Goal: Task Accomplishment & Management: Use online tool/utility

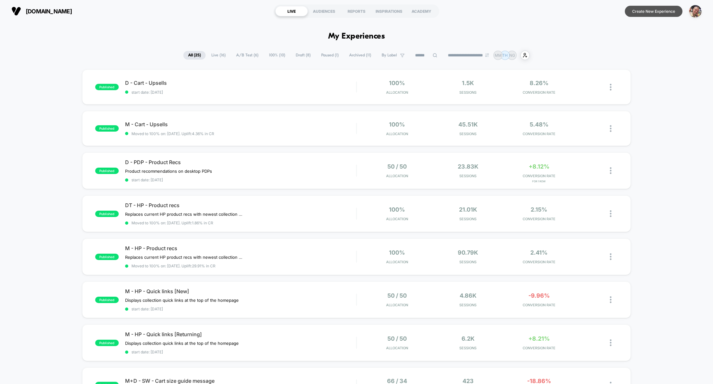
click at [652, 12] on button "Create New Experience" at bounding box center [654, 11] width 58 height 11
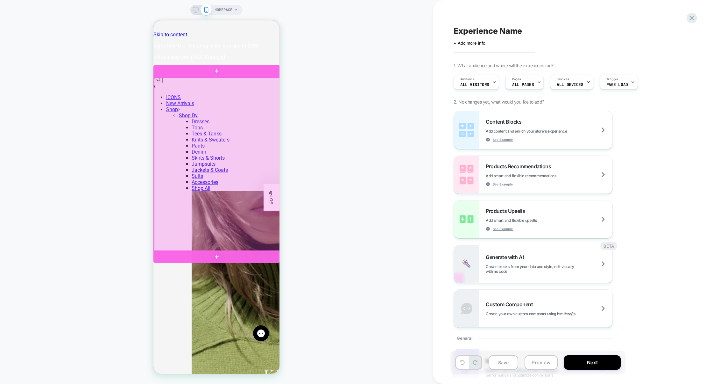
click at [261, 74] on div at bounding box center [216, 71] width 126 height 12
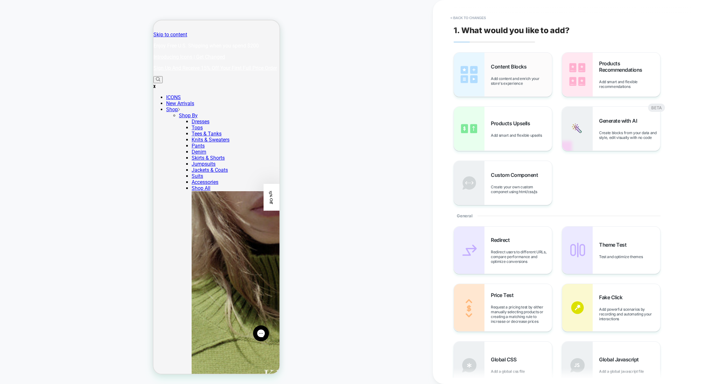
click at [515, 83] on span "Add content and enrich your store's experience" at bounding box center [521, 81] width 61 height 10
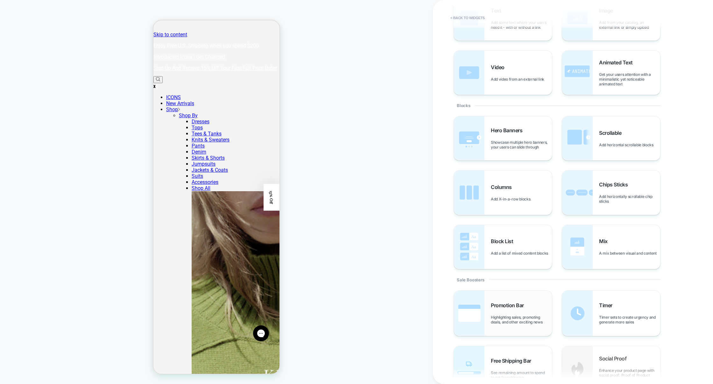
scroll to position [46, 0]
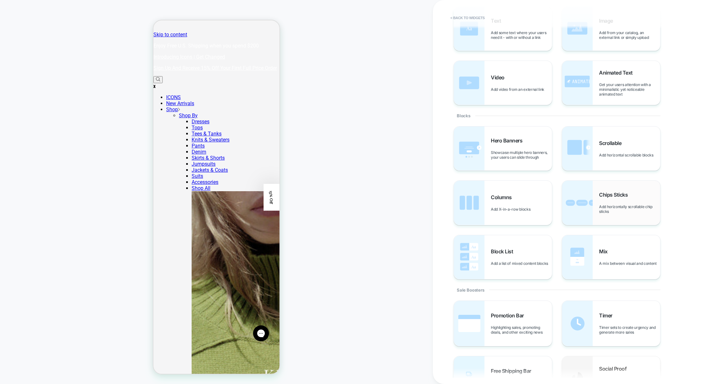
click at [616, 215] on div "Chips Sticks Add horizontally scrollable chip sticks" at bounding box center [611, 202] width 98 height 44
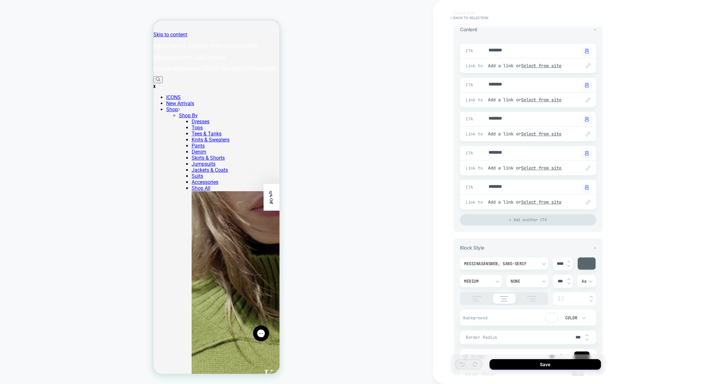
scroll to position [0, 0]
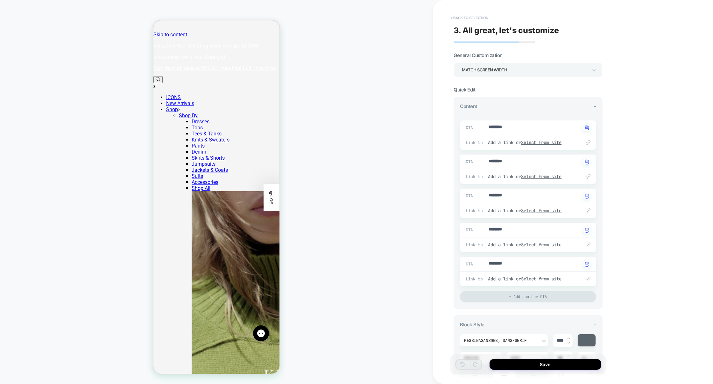
click at [474, 15] on button "< Back to selection" at bounding box center [469, 18] width 44 height 10
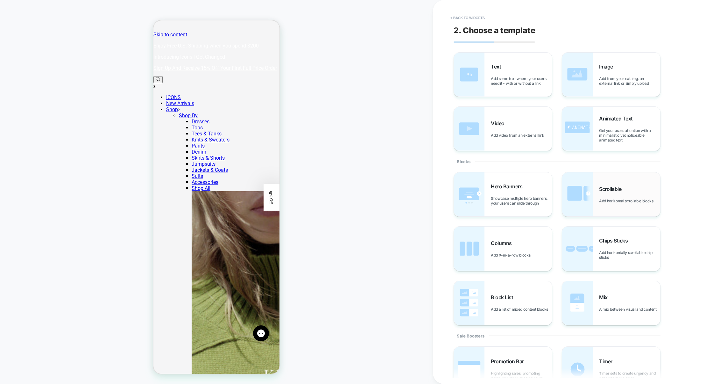
click at [616, 176] on div "Scrollable Add horizontal scrollable blocks" at bounding box center [611, 194] width 98 height 44
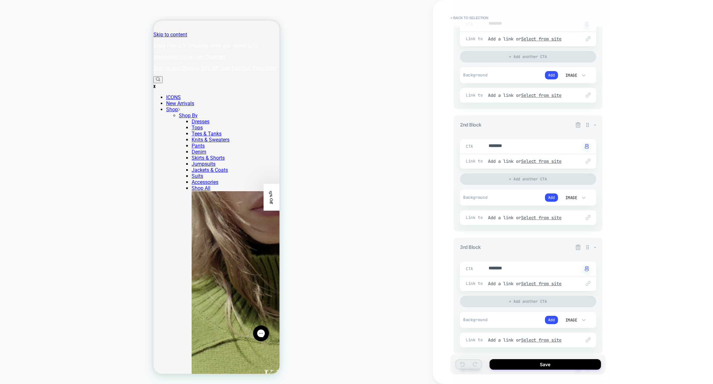
scroll to position [166, 0]
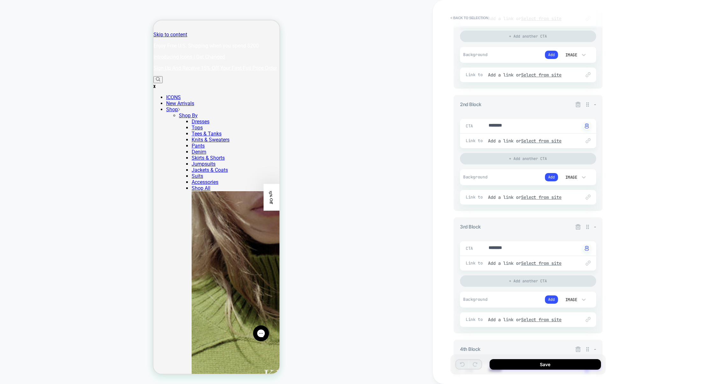
click at [460, 9] on div "CTA ******** Click to change to alternative text" at bounding box center [528, 3] width 136 height 14
click at [460, 15] on button "< Back to selection" at bounding box center [469, 18] width 44 height 10
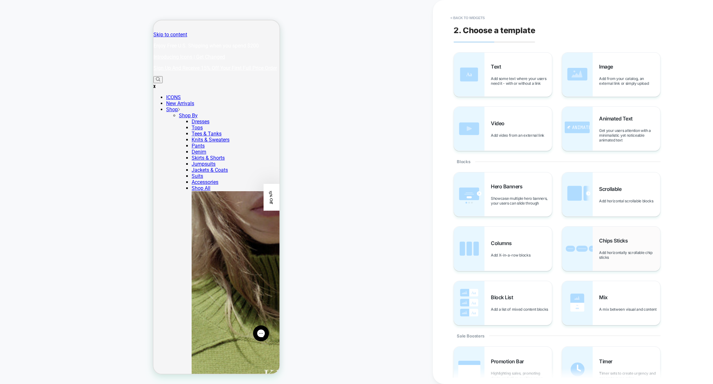
click at [629, 238] on span "Chips Sticks" at bounding box center [615, 240] width 32 height 6
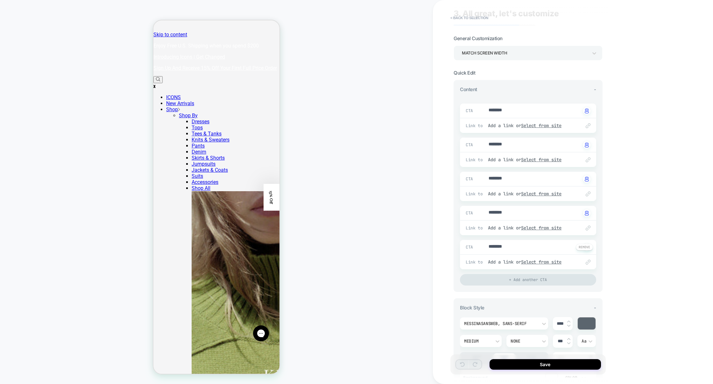
scroll to position [24, 0]
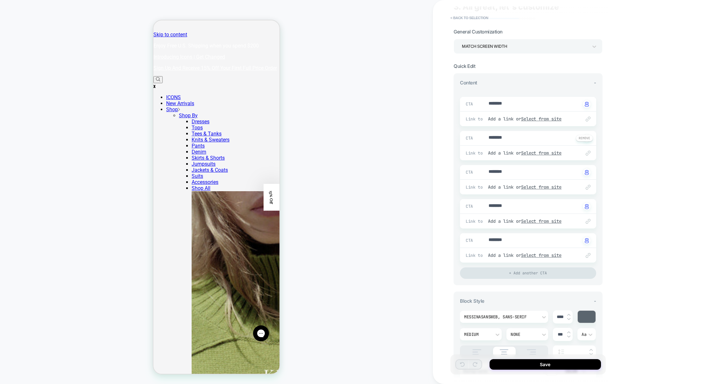
drag, startPoint x: 580, startPoint y: 90, endPoint x: 470, endPoint y: 165, distance: 132.4
click at [451, 166] on div "3. All great, let's customize General Customization Match Screen Width Quick Ed…" at bounding box center [527, 191] width 155 height 371
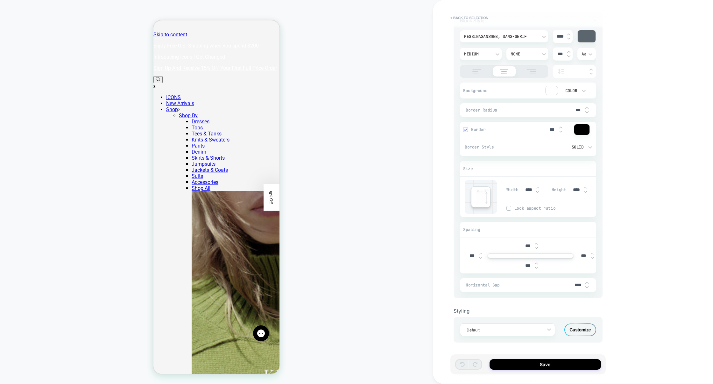
scroll to position [161, 0]
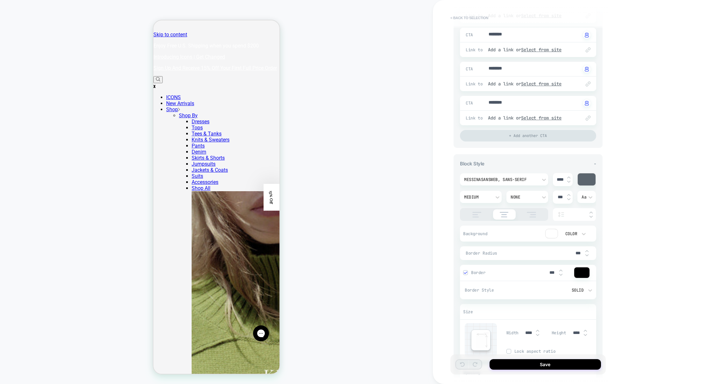
type textarea "*"
click at [470, 19] on button "< Back to selection" at bounding box center [469, 18] width 44 height 10
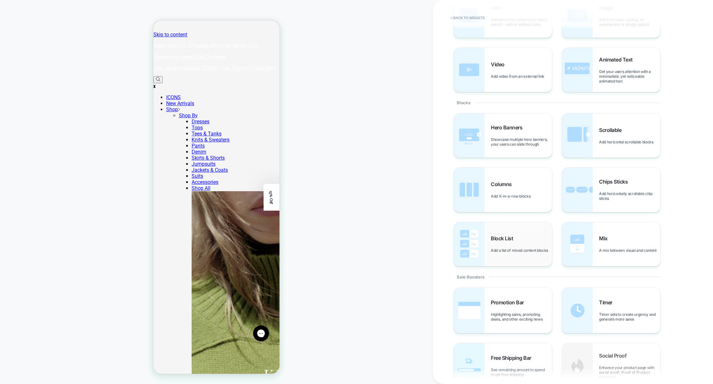
scroll to position [0, 0]
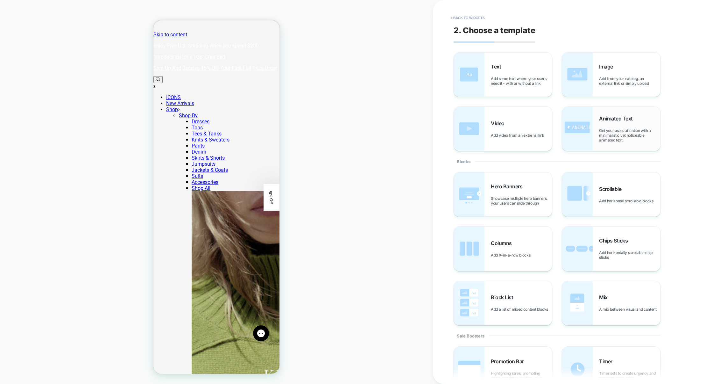
click at [586, 135] on img at bounding box center [577, 129] width 31 height 44
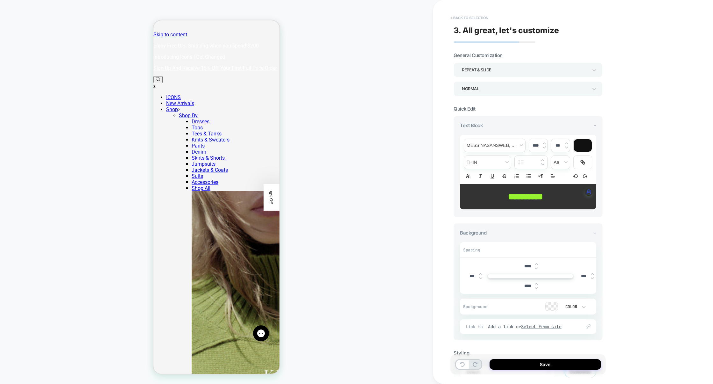
click at [458, 21] on button "< Back to selection" at bounding box center [469, 18] width 44 height 10
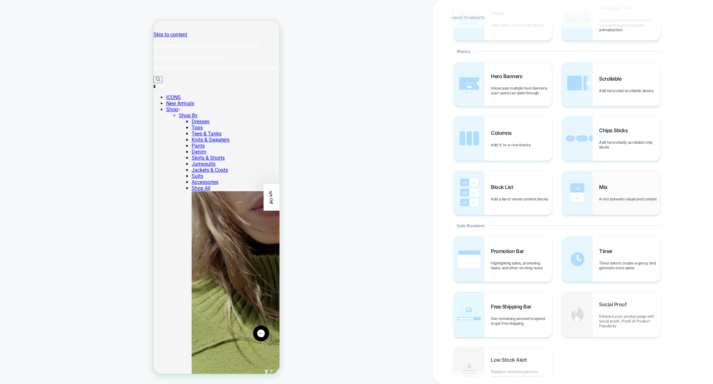
scroll to position [152, 0]
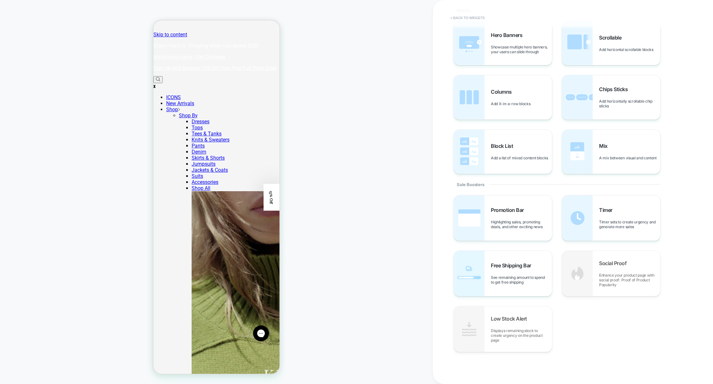
click at [480, 17] on button "< Back to widgets" at bounding box center [467, 18] width 41 height 10
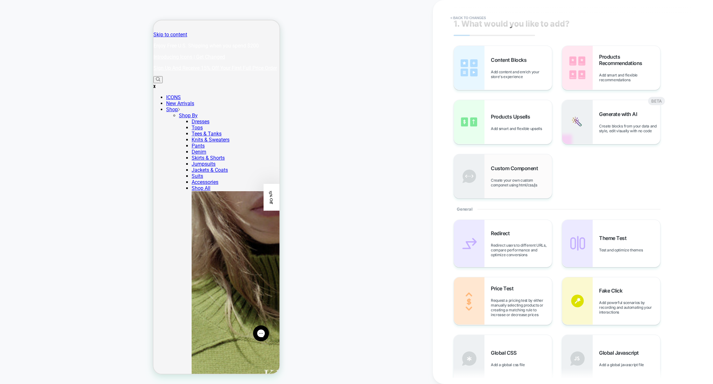
scroll to position [0, 0]
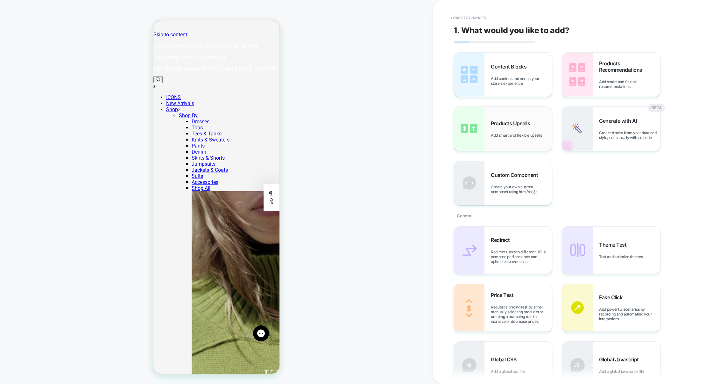
click at [514, 137] on span "Add smart and flexible upsells" at bounding box center [518, 135] width 54 height 5
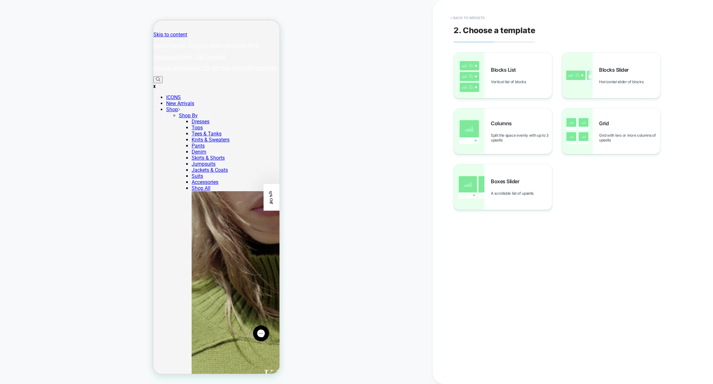
click at [473, 20] on button "< Back to widgets" at bounding box center [467, 18] width 41 height 10
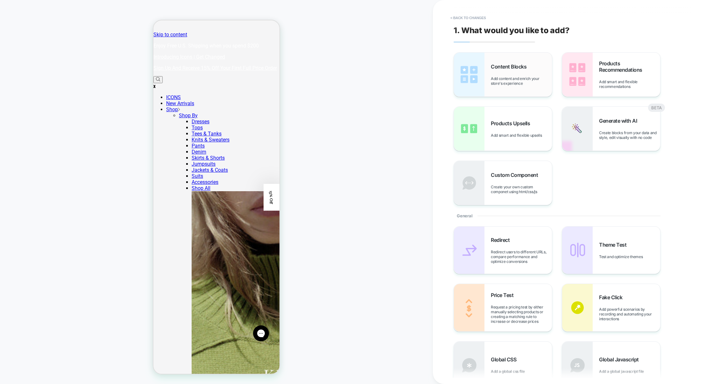
click at [522, 77] on span "Add content and enrich your store's experience" at bounding box center [521, 81] width 61 height 10
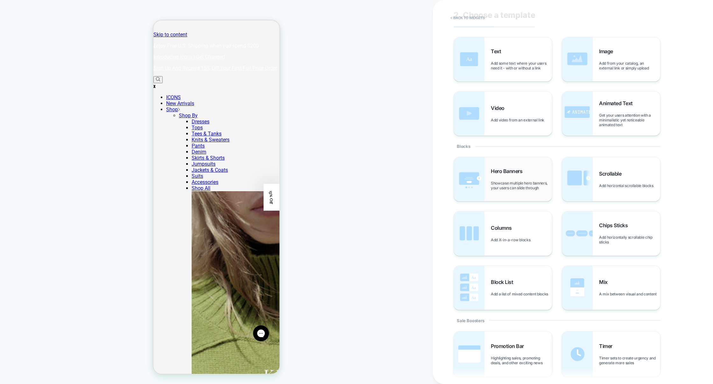
scroll to position [18, 0]
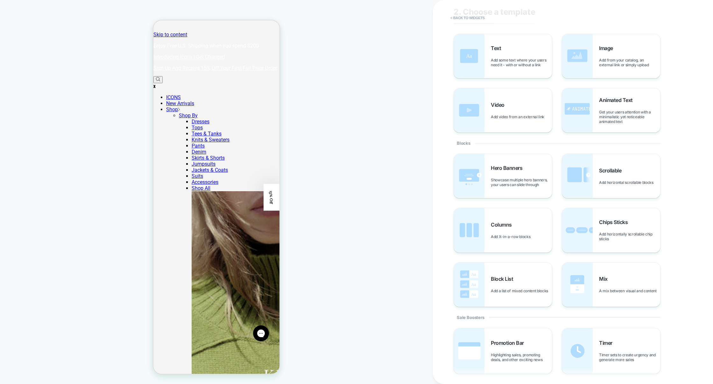
click at [581, 203] on div "Hero Banners Showcase multiple hero banners, your users can slide through Scrol…" at bounding box center [570, 229] width 232 height 153
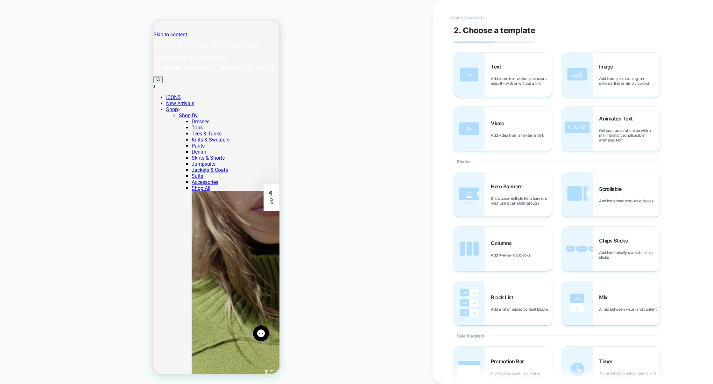
click at [475, 17] on button "< Back to widgets" at bounding box center [467, 18] width 41 height 10
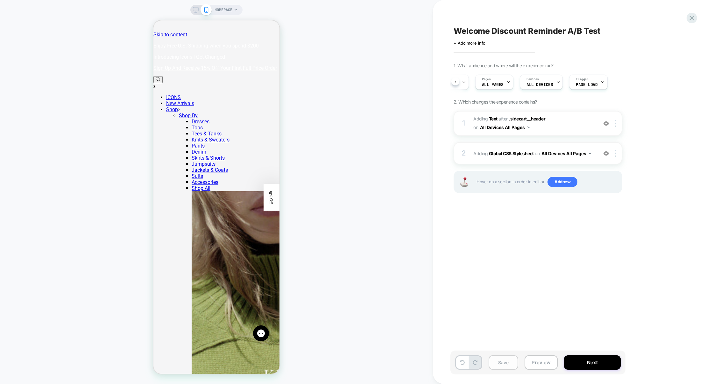
click at [507, 359] on button "Save" at bounding box center [504, 362] width 30 height 14
click at [523, 161] on div "2 Adding Global CSS Stylesheet on All Devices All Pages Add Before Add After Ta…" at bounding box center [538, 153] width 169 height 22
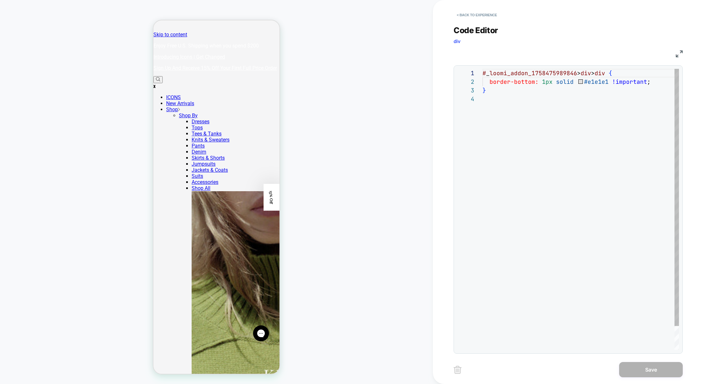
scroll to position [26, 0]
click at [475, 14] on button "< Back to experience" at bounding box center [477, 15] width 46 height 10
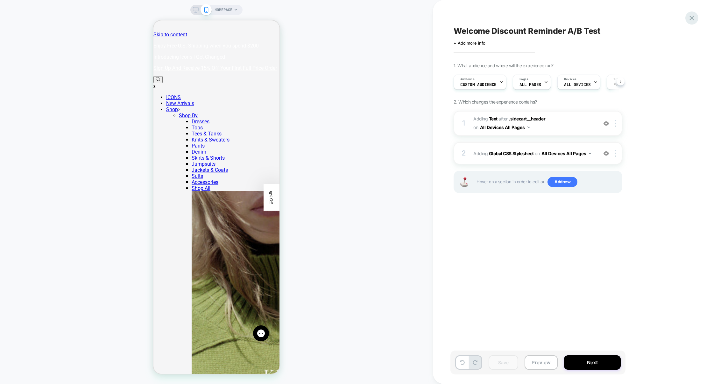
scroll to position [0, 0]
click at [689, 14] on icon at bounding box center [692, 18] width 9 height 9
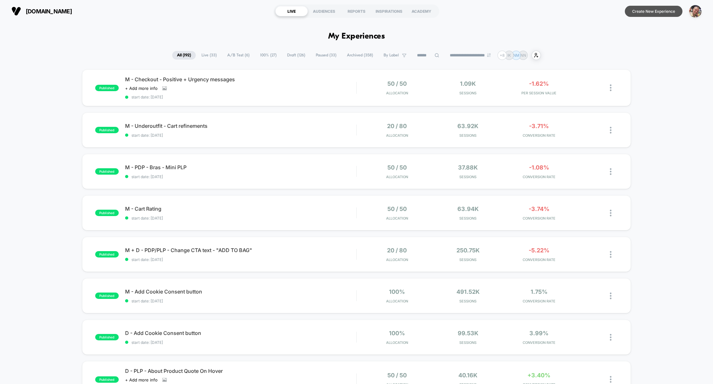
click at [664, 11] on button "Create New Experience" at bounding box center [654, 11] width 58 height 11
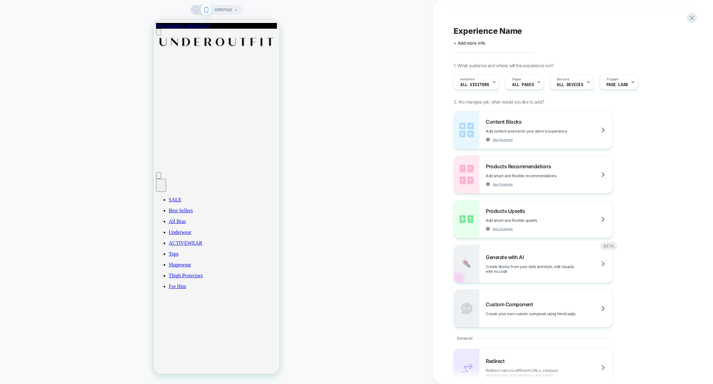
click at [194, 12] on icon at bounding box center [196, 10] width 6 height 6
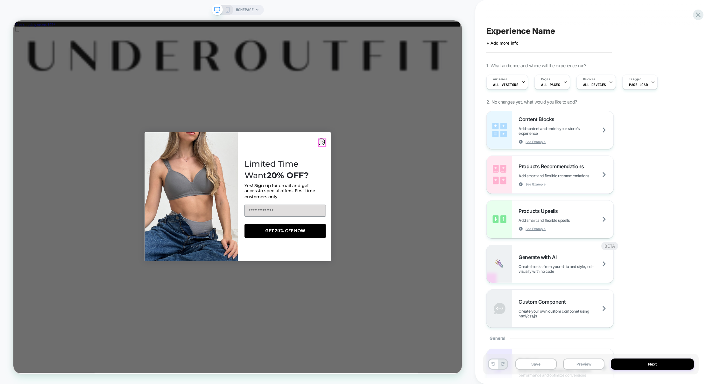
click at [426, 180] on circle "Close dialog" at bounding box center [426, 182] width 9 height 9
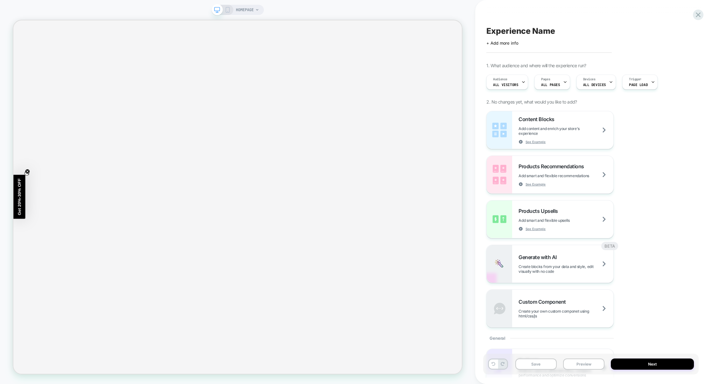
scroll to position [8, 0]
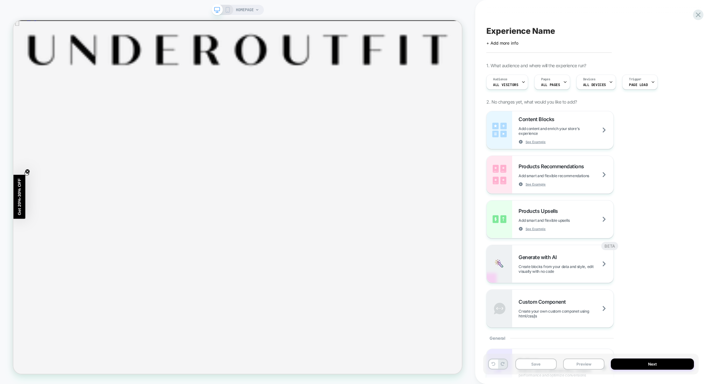
click at [245, 9] on span "HOMEPAGE" at bounding box center [245, 10] width 18 height 10
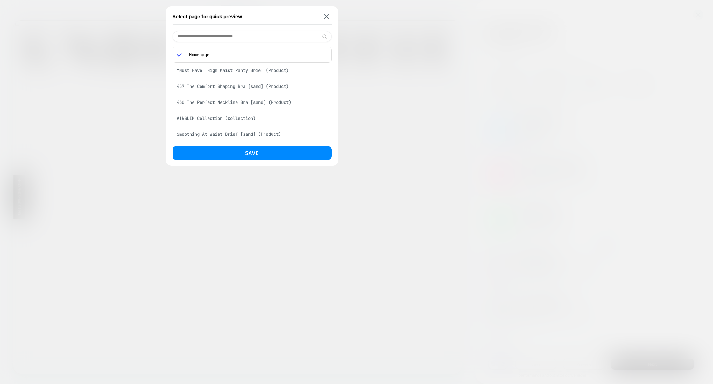
click at [499, 58] on div at bounding box center [356, 192] width 713 height 384
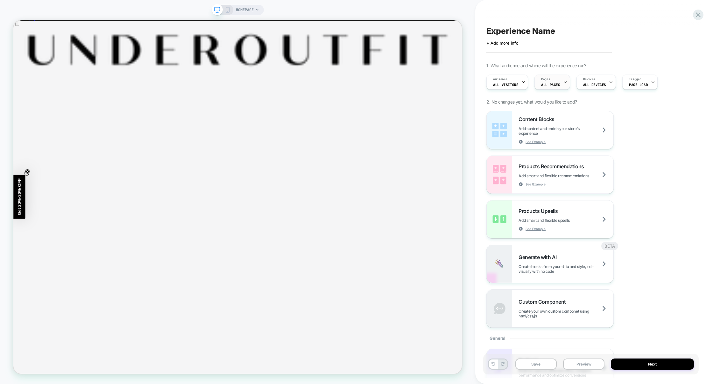
click at [560, 81] on div "Pages ALL PAGES" at bounding box center [551, 82] width 32 height 14
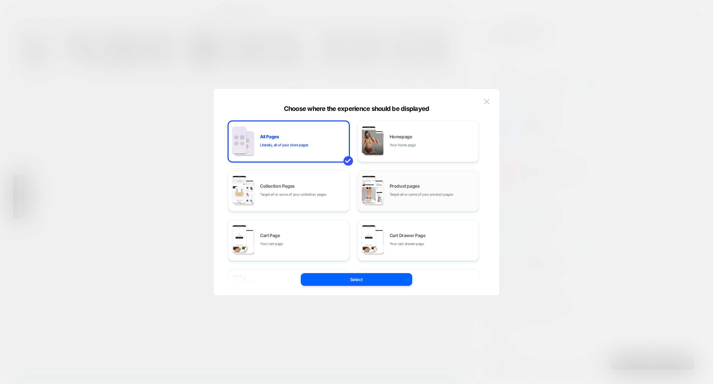
click at [408, 202] on div "Product pages Target all or some of your product pages" at bounding box center [418, 190] width 115 height 35
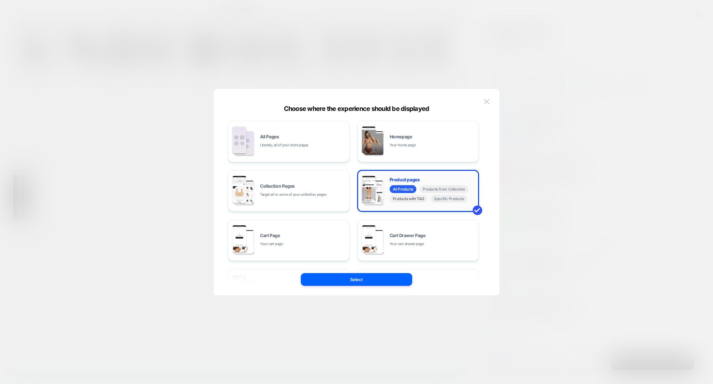
click at [409, 201] on span "Products with TAG" at bounding box center [409, 199] width 38 height 8
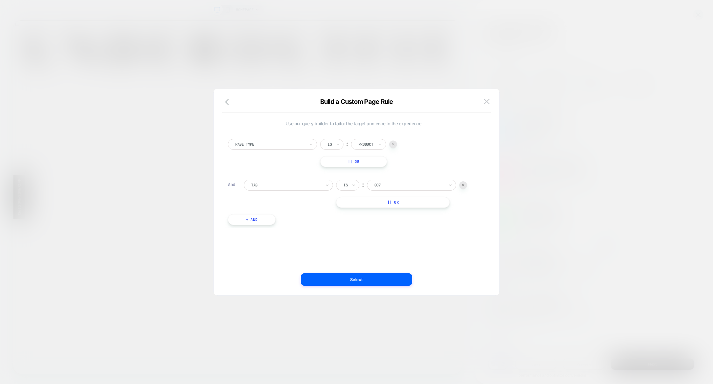
click at [388, 183] on div at bounding box center [409, 185] width 70 height 6
type input "***"
click at [394, 210] on div "YGroup_457" at bounding box center [415, 213] width 83 height 10
click at [365, 280] on button "Select" at bounding box center [356, 279] width 111 height 13
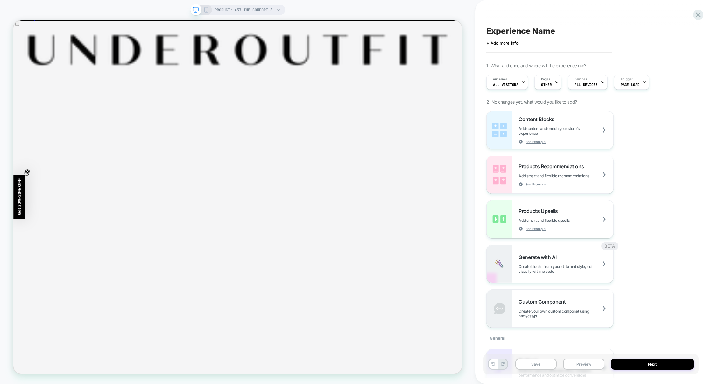
click at [519, 27] on span "Experience Name" at bounding box center [520, 31] width 68 height 10
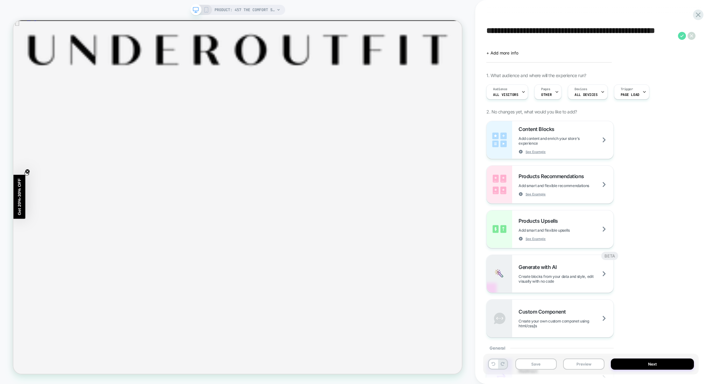
type textarea "**********"
click at [679, 35] on icon at bounding box center [682, 36] width 8 height 8
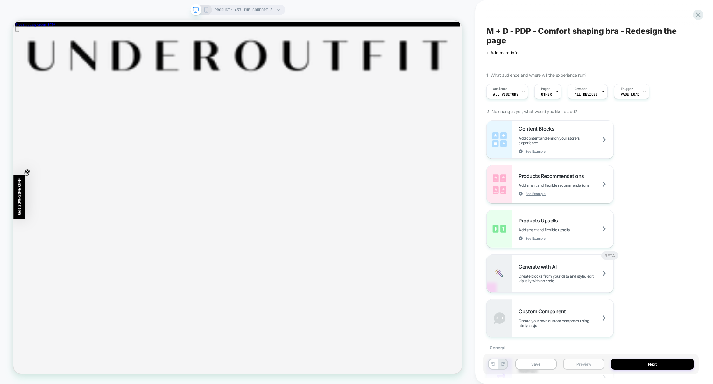
click at [591, 361] on button "Preview" at bounding box center [583, 363] width 41 height 11
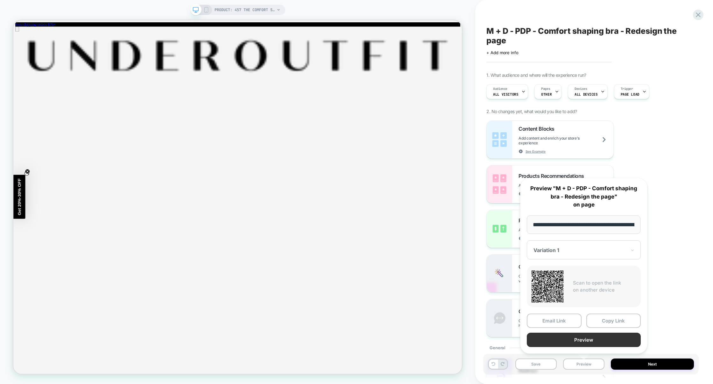
click at [575, 338] on button "Preview" at bounding box center [584, 339] width 114 height 14
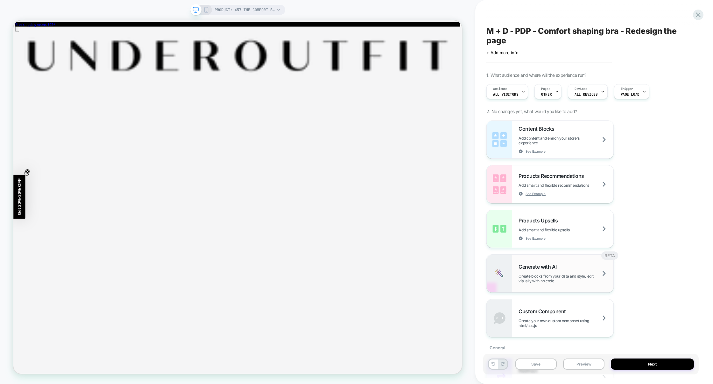
click at [561, 266] on div "Generate with AI Create blocks from your data and style, edit visually with no …" at bounding box center [566, 273] width 95 height 20
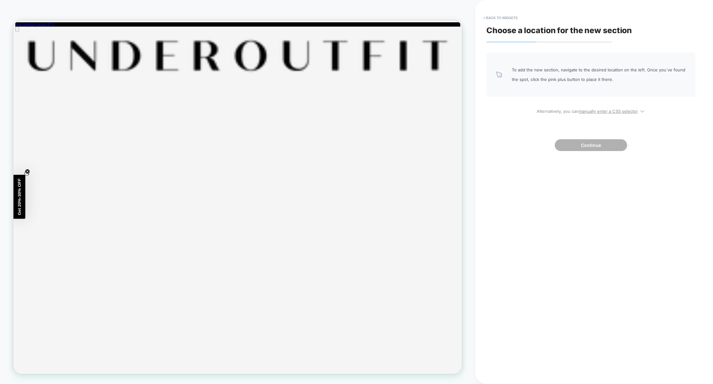
click at [591, 114] on div "To add the new section, navigate to the desired location on the left. Once you`…" at bounding box center [590, 101] width 209 height 99
click at [593, 114] on div "To add the new section, navigate to the desired location on the left. Once you`…" at bounding box center [590, 101] width 209 height 99
click at [595, 112] on u "manually enter a CSS selector" at bounding box center [608, 111] width 59 height 5
select select "*******"
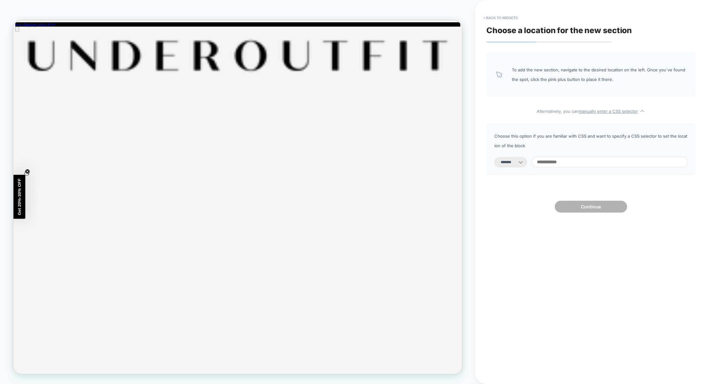
click at [559, 158] on input at bounding box center [610, 162] width 156 height 11
paste input "**********"
type input "**********"
select select "*********"
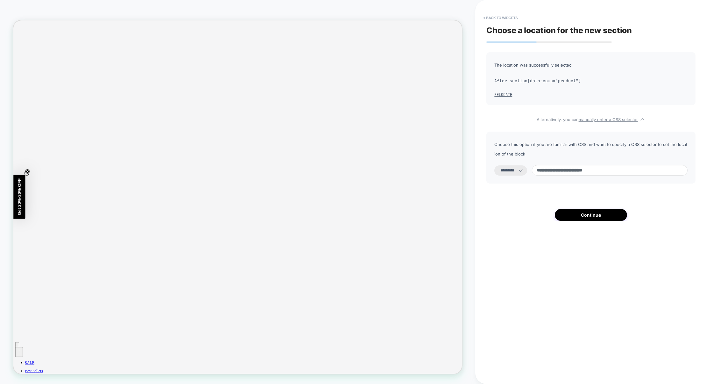
scroll to position [275, 0]
type input "**********"
click at [518, 172] on select "**********" at bounding box center [510, 170] width 33 height 10
select select "**********"
click at [494, 165] on select "**********" at bounding box center [510, 170] width 33 height 10
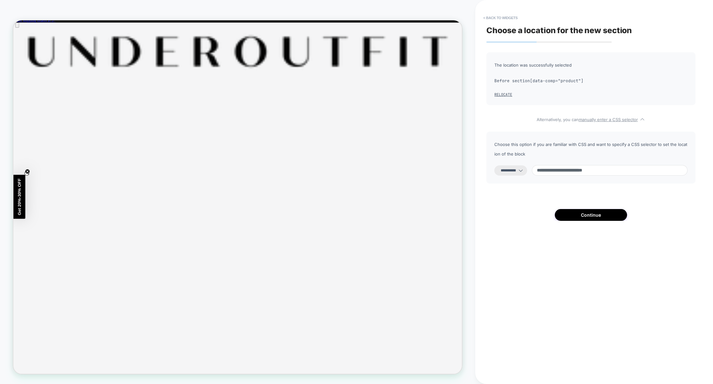
scroll to position [0, 0]
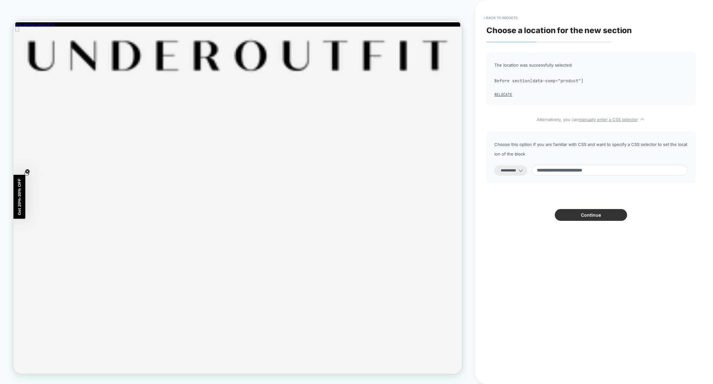
click at [581, 213] on button "Continue" at bounding box center [591, 215] width 72 height 12
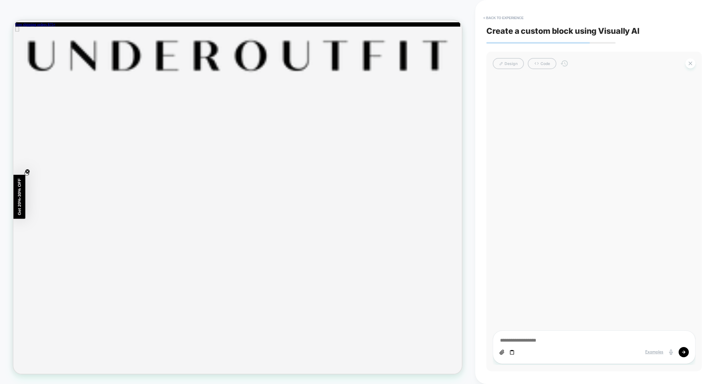
click at [539, 343] on textarea at bounding box center [593, 340] width 189 height 7
click at [568, 342] on textarea at bounding box center [593, 340] width 189 height 7
click at [501, 353] on icon at bounding box center [501, 351] width 5 height 5
type textarea "*"
click at [508, 15] on button "< Back to experience" at bounding box center [503, 18] width 46 height 10
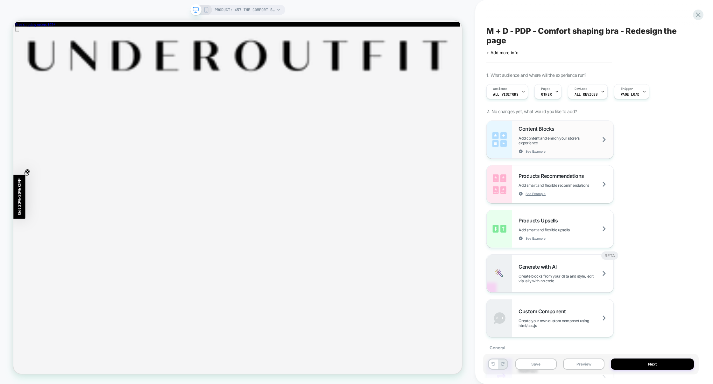
click at [587, 152] on div "Content Blocks Add content and enrich your store's experience See Example" at bounding box center [566, 139] width 95 height 28
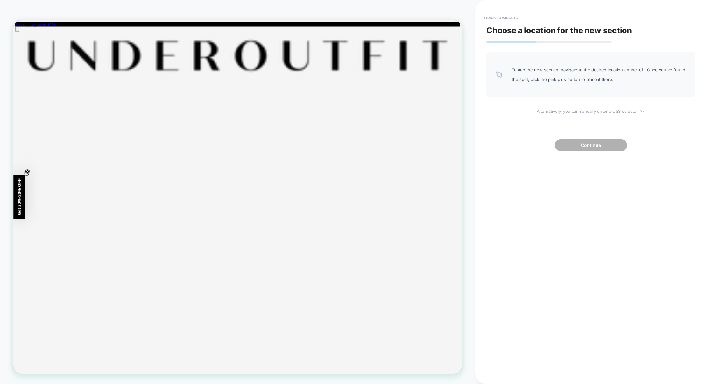
click at [596, 112] on u "manually enter a CSS selector" at bounding box center [608, 111] width 59 height 5
select select "*******"
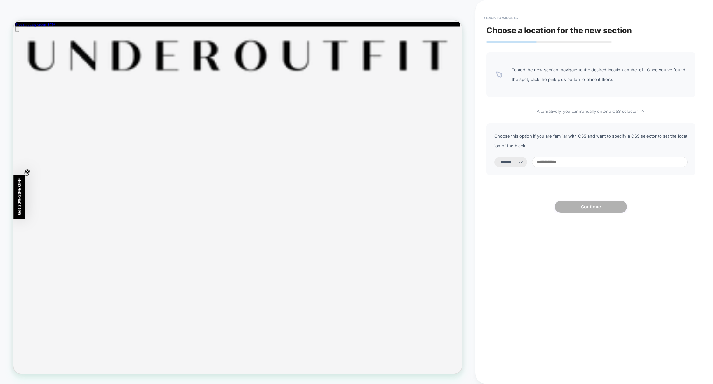
click at [577, 137] on span "Choose this option if you are familiar with CSS and want to specify a CSS selec…" at bounding box center [590, 140] width 193 height 19
click at [573, 161] on input at bounding box center [610, 162] width 156 height 11
paste input "**********"
type input "**********"
select select "*********"
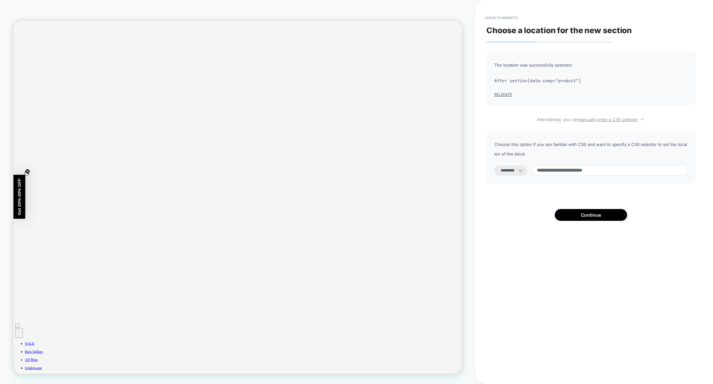
scroll to position [275, 0]
type input "**********"
click at [520, 175] on select "**********" at bounding box center [510, 170] width 33 height 10
select select "**********"
click at [494, 165] on select "**********" at bounding box center [510, 170] width 33 height 10
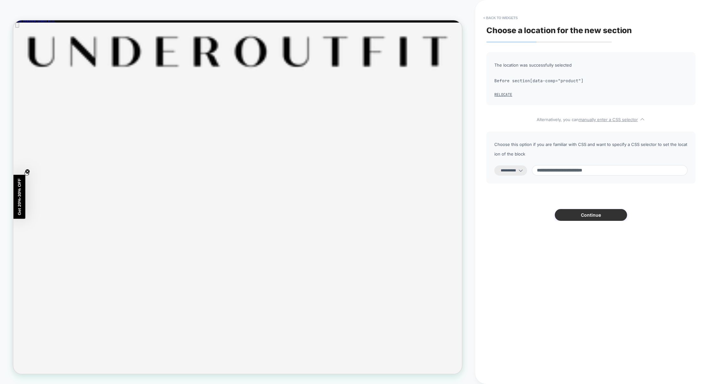
scroll to position [0, 0]
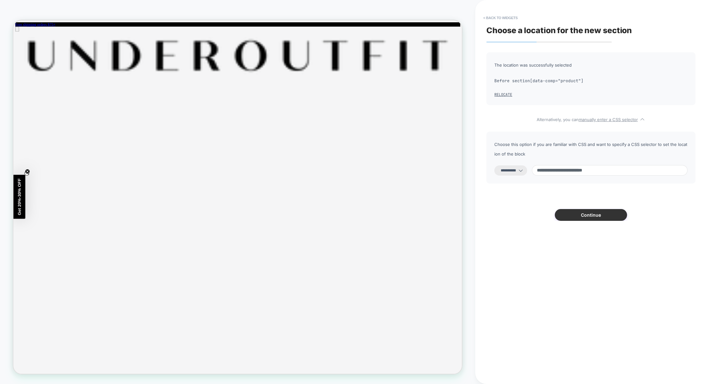
click at [596, 215] on button "Continue" at bounding box center [591, 215] width 72 height 12
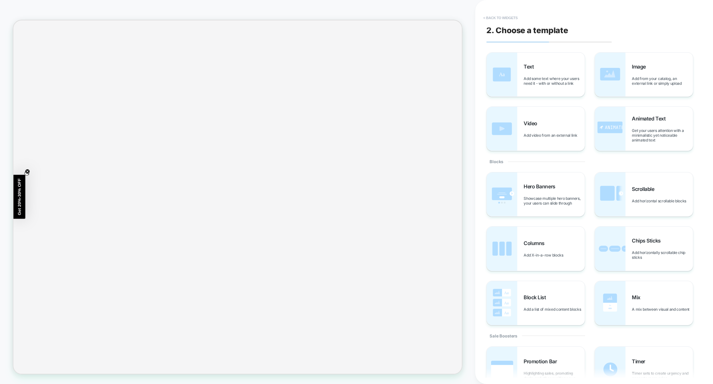
click at [496, 16] on button "< Back to widgets" at bounding box center [500, 18] width 41 height 10
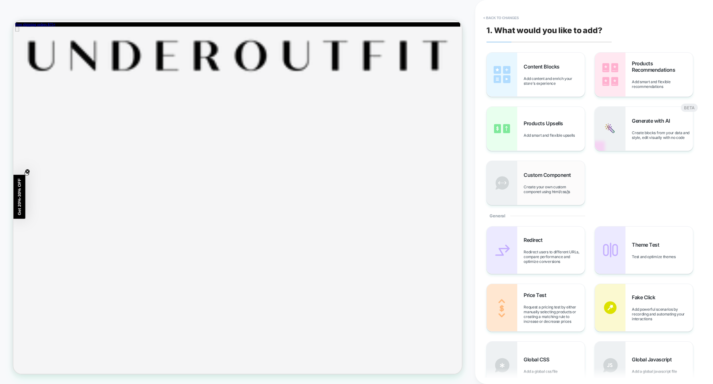
click at [557, 187] on span "Create your own custom componet using html/css/js" at bounding box center [554, 189] width 61 height 10
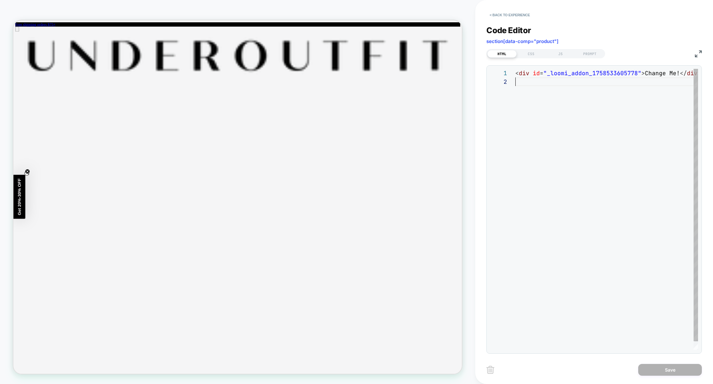
scroll to position [8, 0]
click at [697, 50] on img at bounding box center [698, 53] width 7 height 7
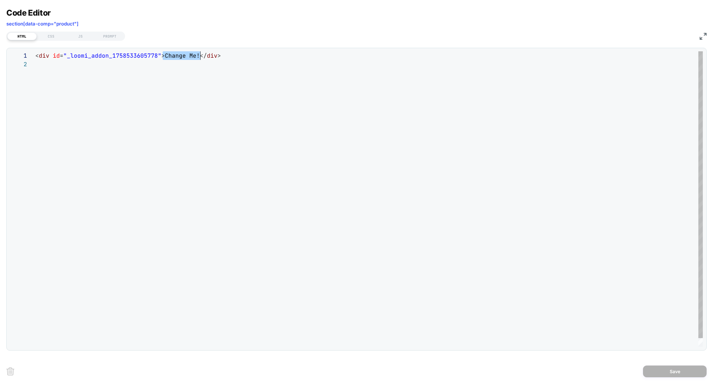
drag, startPoint x: 163, startPoint y: 55, endPoint x: 199, endPoint y: 55, distance: 35.7
click at [199, 55] on span "< div id = "_loomi_addon_1758533605778" > Change Me! </ div >" at bounding box center [128, 55] width 186 height 7
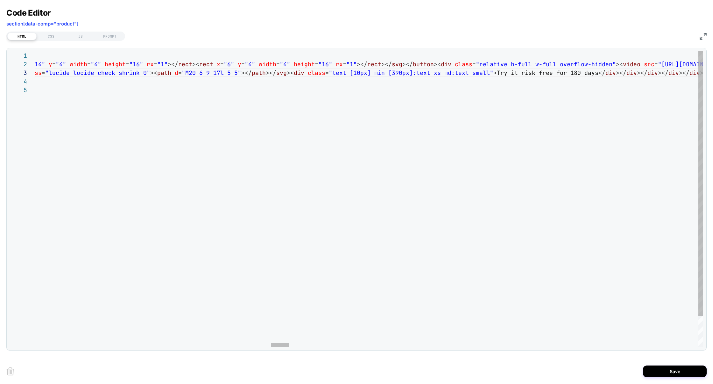
scroll to position [0, 1718]
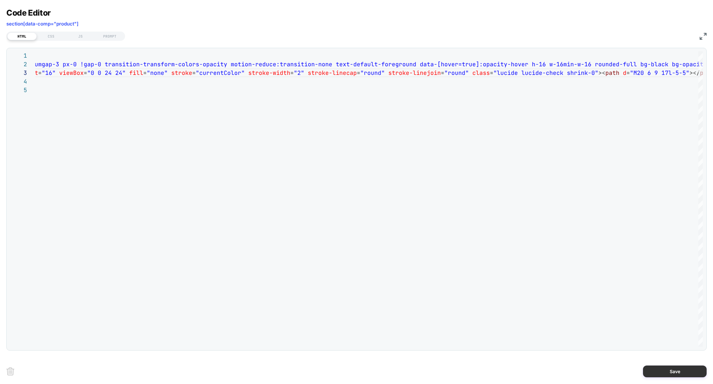
type textarea "**********"
click at [660, 372] on button "Save" at bounding box center [675, 371] width 64 height 12
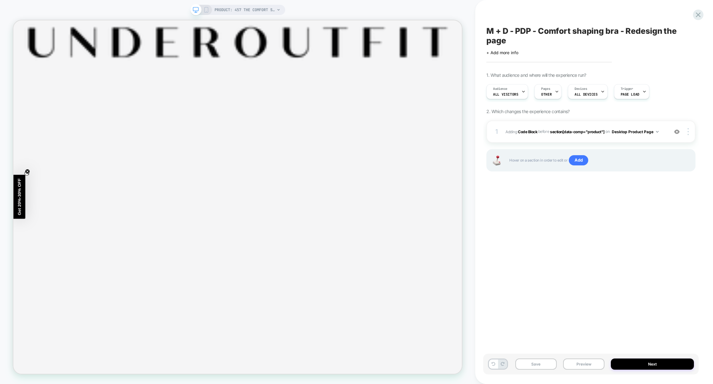
scroll to position [0, 0]
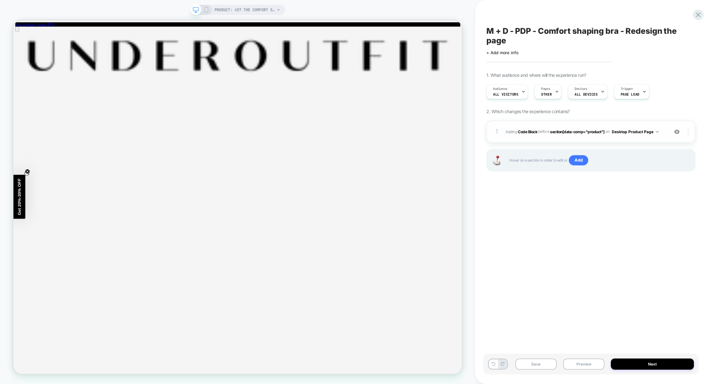
click at [691, 131] on div at bounding box center [689, 131] width 12 height 7
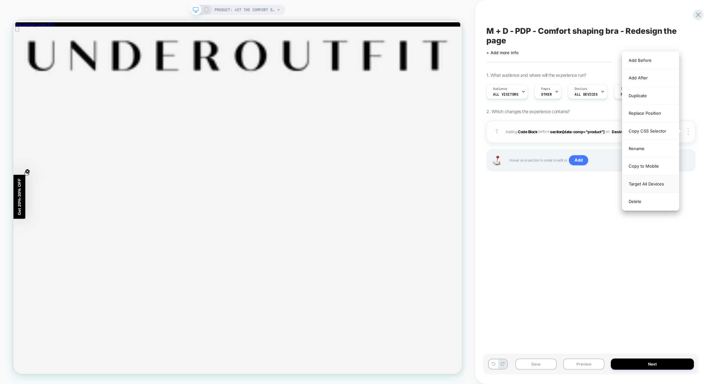
click at [654, 183] on div "Target All Devices" at bounding box center [650, 184] width 57 height 18
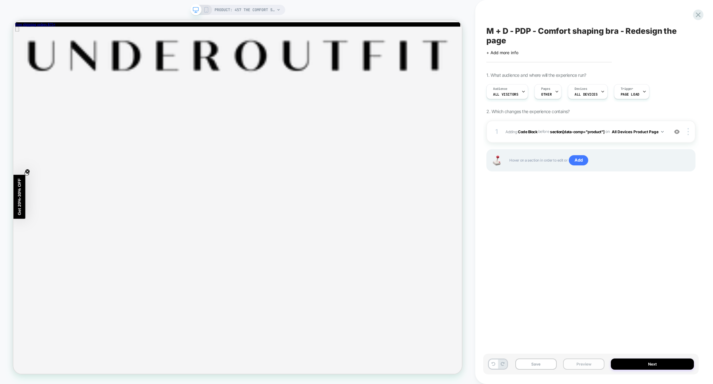
click at [582, 365] on button "Preview" at bounding box center [583, 363] width 41 height 11
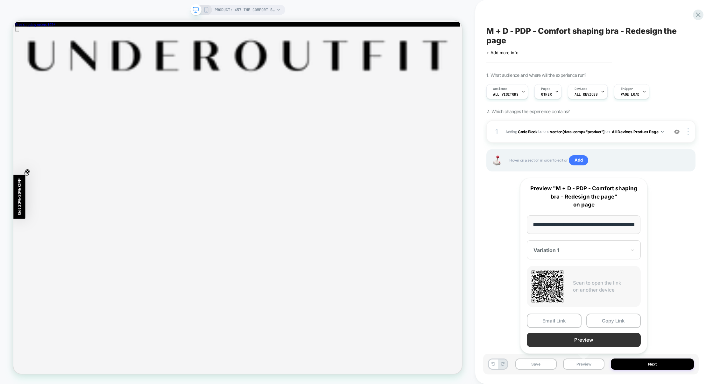
click at [581, 341] on button "Preview" at bounding box center [584, 339] width 114 height 14
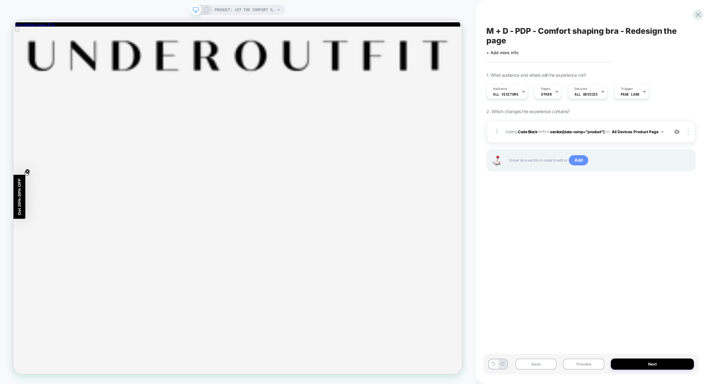
click at [580, 159] on span "Add" at bounding box center [578, 160] width 19 height 10
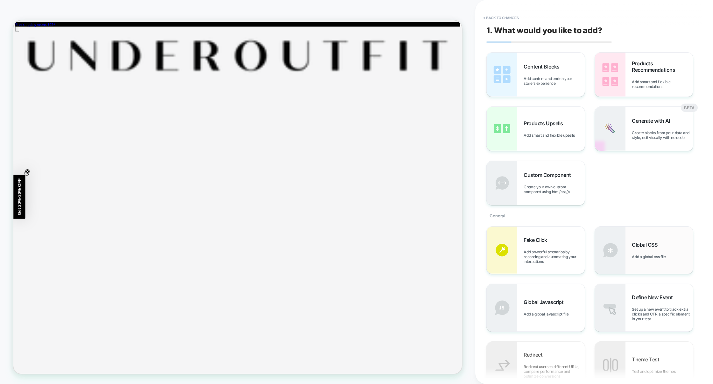
click at [643, 261] on div "Global CSS Add a global css file" at bounding box center [644, 249] width 98 height 47
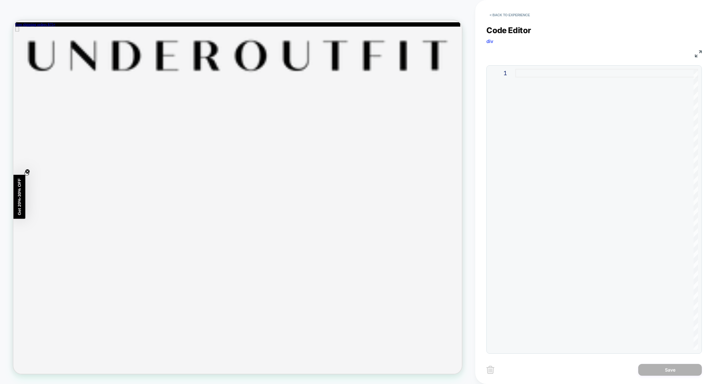
click at [558, 161] on div at bounding box center [606, 209] width 183 height 281
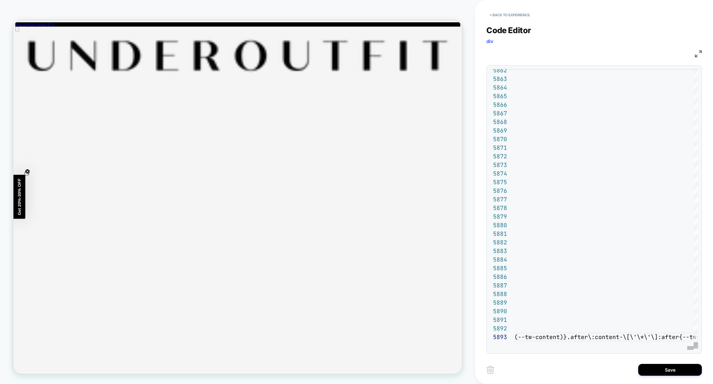
scroll to position [0, 1718]
type textarea "**********"
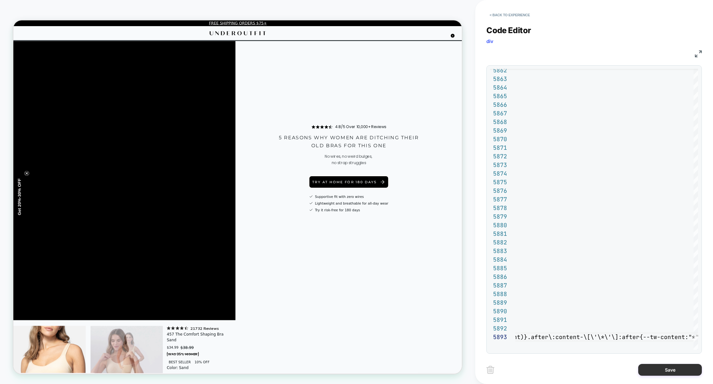
click at [662, 371] on button "Save" at bounding box center [670, 370] width 64 height 12
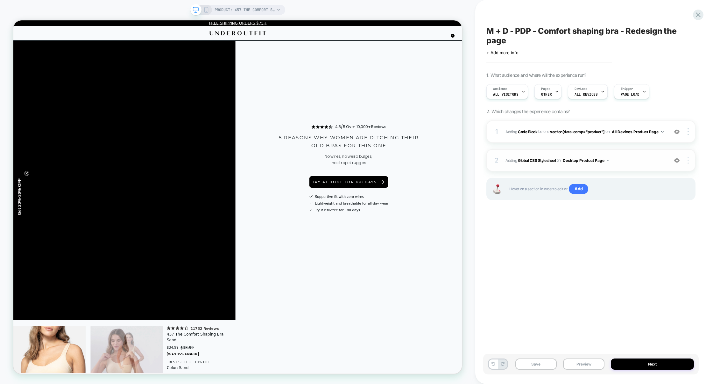
click at [689, 160] on img at bounding box center [688, 160] width 1 height 7
click at [650, 178] on div "Target All Devices" at bounding box center [650, 178] width 57 height 18
click at [585, 362] on button "Preview" at bounding box center [583, 363] width 41 height 11
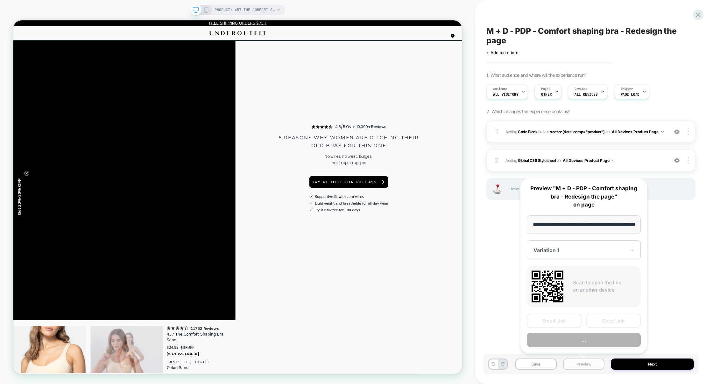
scroll to position [0, 60]
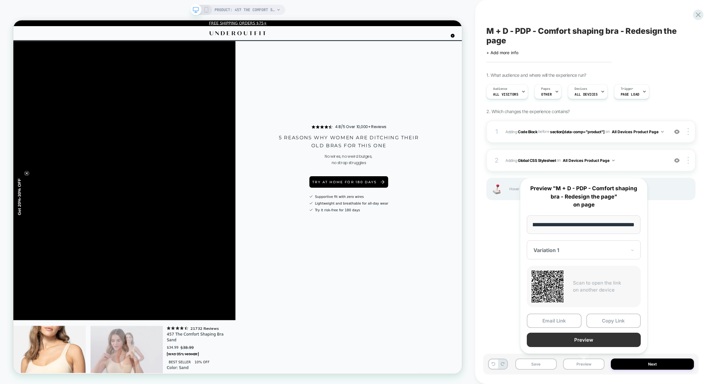
click at [591, 338] on button "Preview" at bounding box center [584, 339] width 114 height 14
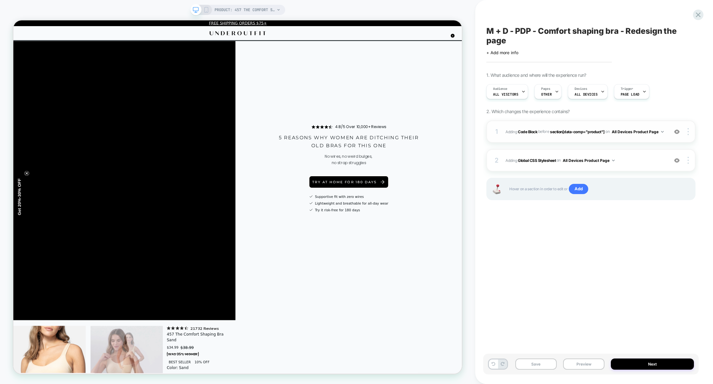
click at [557, 141] on div "1 Adding Code Block BEFORE section[data-comp="product"] section[data-comp="prod…" at bounding box center [590, 131] width 209 height 22
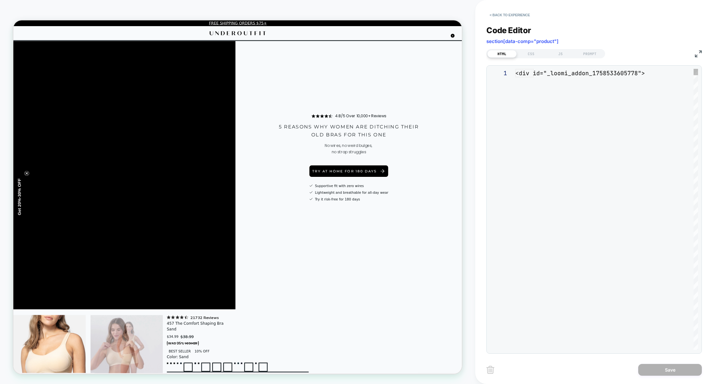
scroll to position [86, 0]
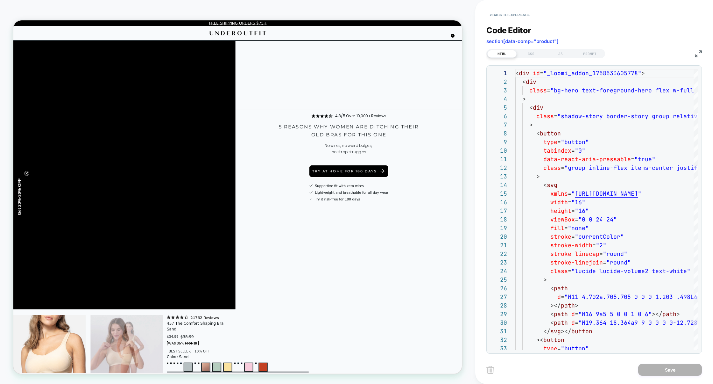
click at [697, 50] on img at bounding box center [698, 53] width 7 height 7
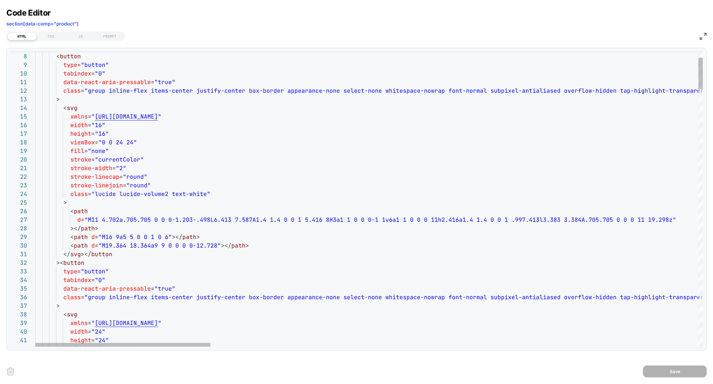
scroll to position [17, 38]
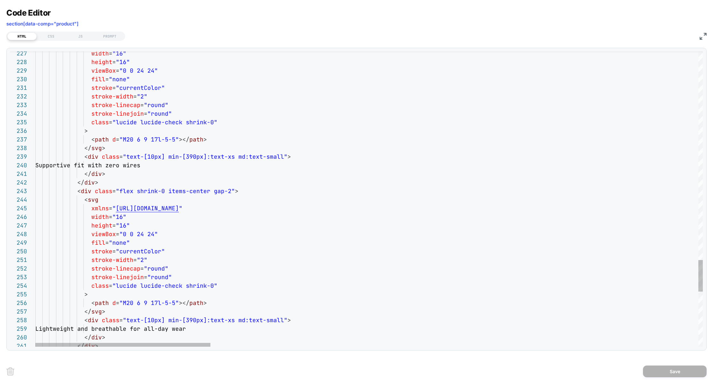
type textarea "**********"
type textarea "*"
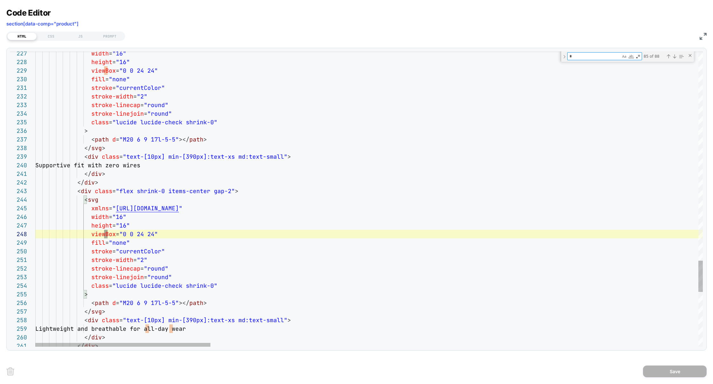
type textarea "**********"
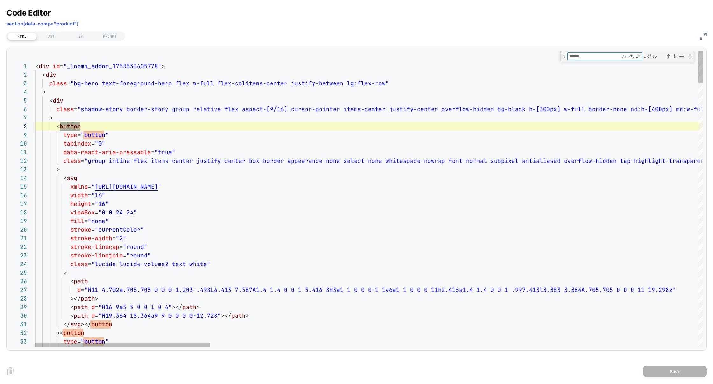
scroll to position [86, 45]
type textarea "******"
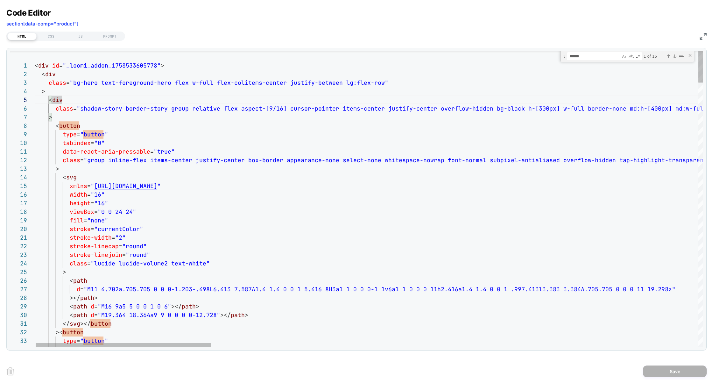
scroll to position [60, 21]
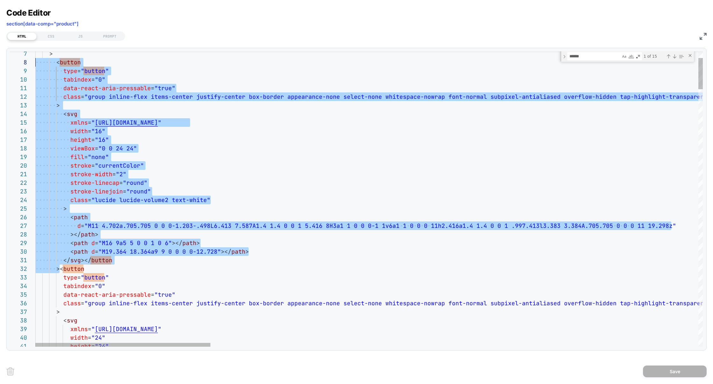
scroll to position [60, 0]
drag, startPoint x: 59, startPoint y: 270, endPoint x: 3, endPoint y: 63, distance: 213.9
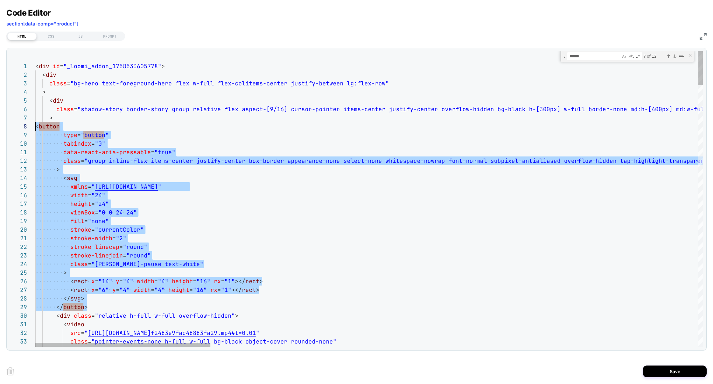
drag, startPoint x: 93, startPoint y: 245, endPoint x: 27, endPoint y: 128, distance: 134.7
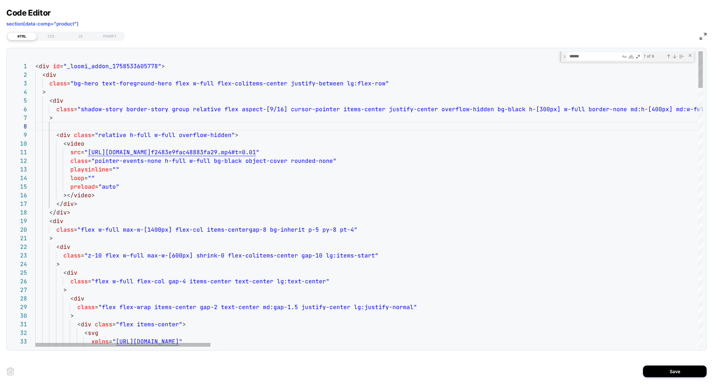
scroll to position [52, 17]
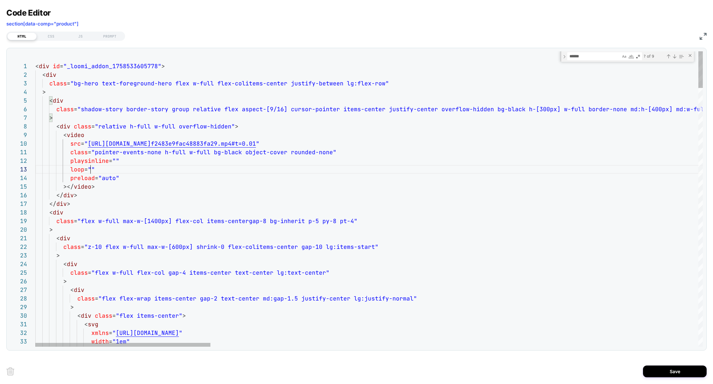
type textarea "**********"
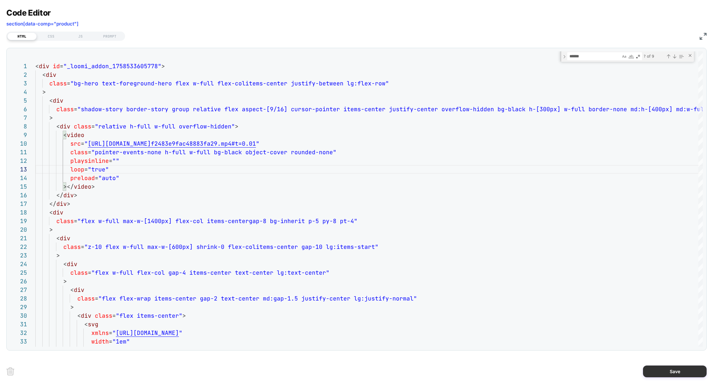
click at [670, 366] on button "Save" at bounding box center [675, 371] width 64 height 12
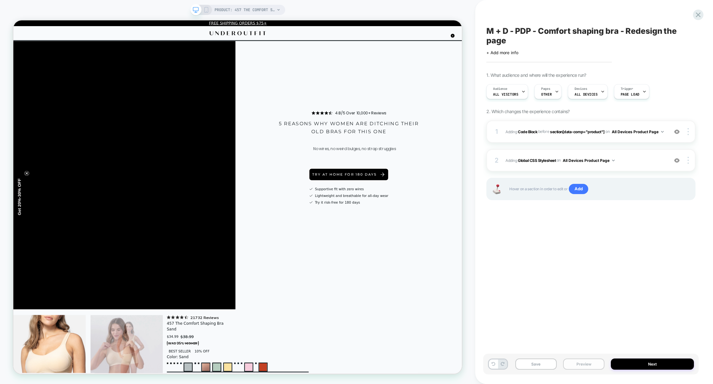
click at [573, 365] on button "Preview" at bounding box center [583, 363] width 41 height 11
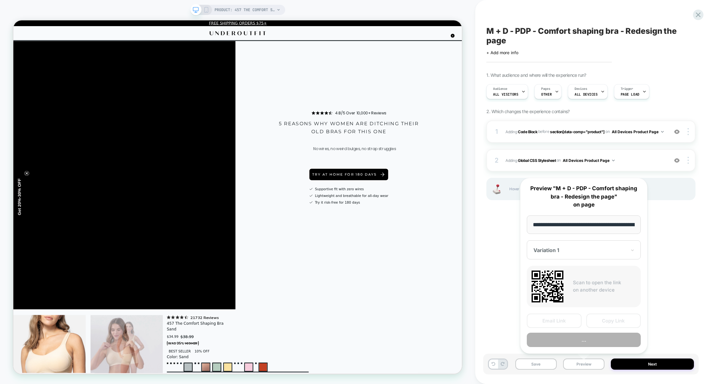
scroll to position [0, 60]
click at [586, 340] on button "..." at bounding box center [584, 339] width 114 height 14
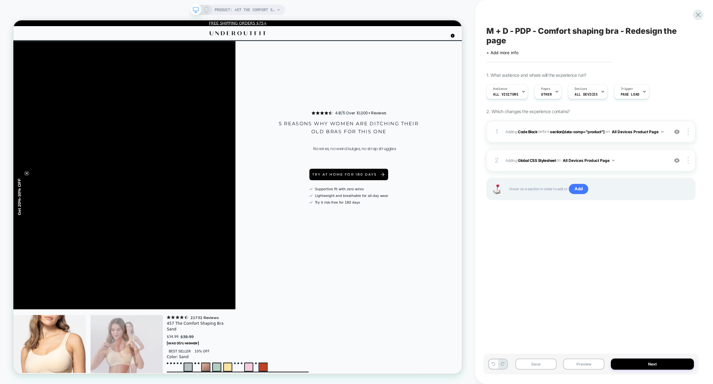
click at [541, 142] on div "1 Adding Code Block BEFORE section[data-comp="product"] section[data-comp="prod…" at bounding box center [590, 131] width 209 height 22
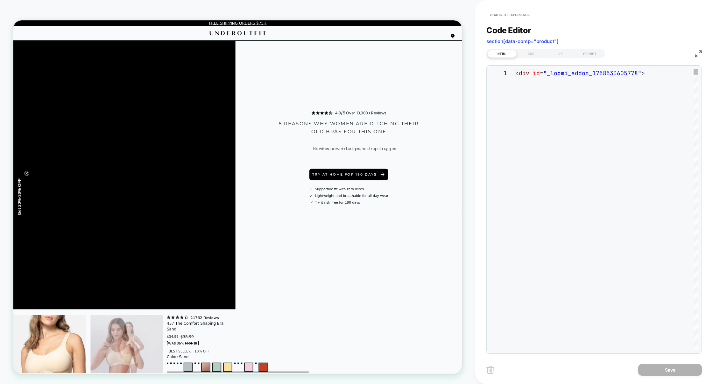
scroll to position [77, 0]
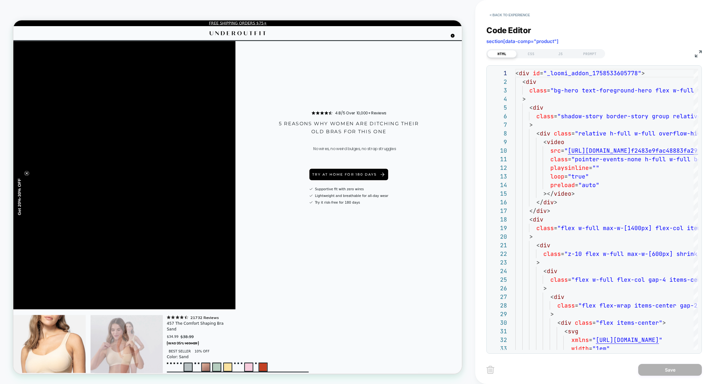
click at [699, 51] on img at bounding box center [698, 53] width 7 height 7
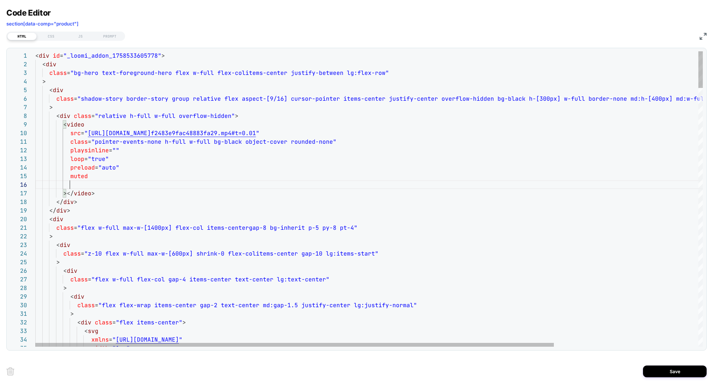
scroll to position [43, 62]
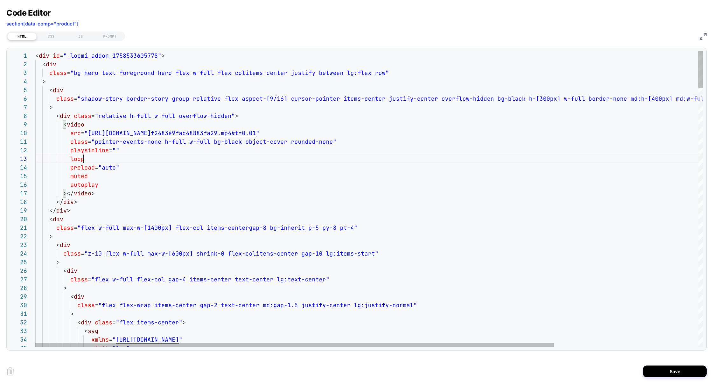
scroll to position [52, 59]
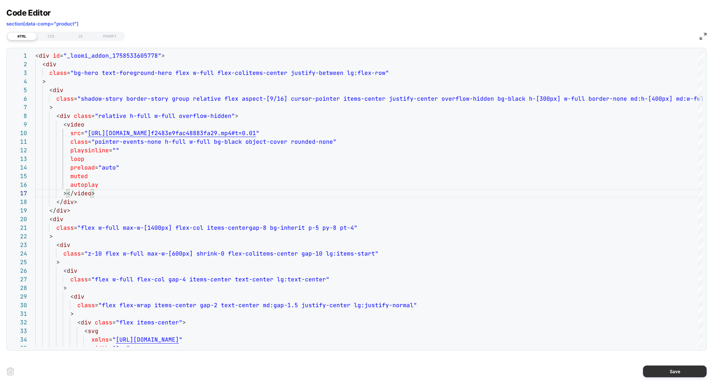
type textarea "**********"
click at [658, 366] on button "Save" at bounding box center [675, 371] width 64 height 12
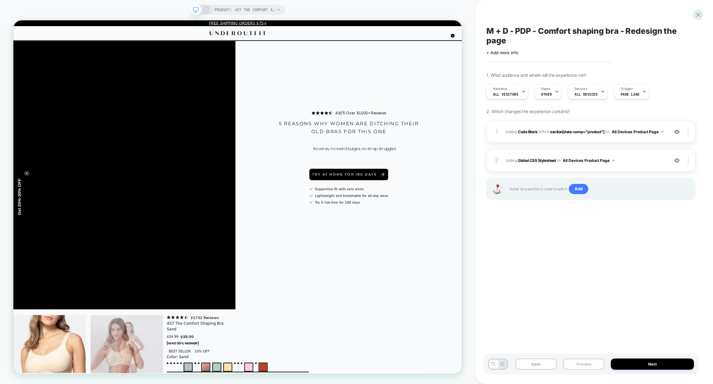
click at [593, 364] on button "Preview" at bounding box center [583, 363] width 41 height 11
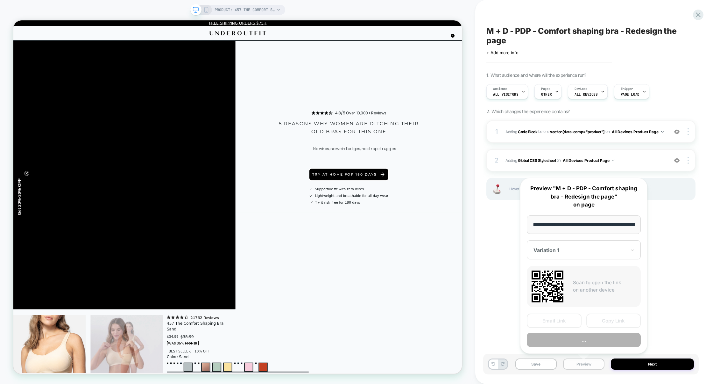
scroll to position [0, 60]
click at [595, 340] on button "..." at bounding box center [584, 339] width 114 height 14
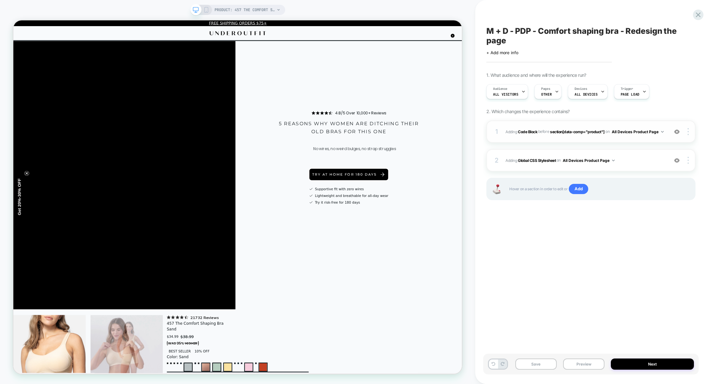
click at [549, 141] on div "1 Adding Code Block BEFORE section[data-comp="product"] section[data-comp="prod…" at bounding box center [590, 131] width 209 height 22
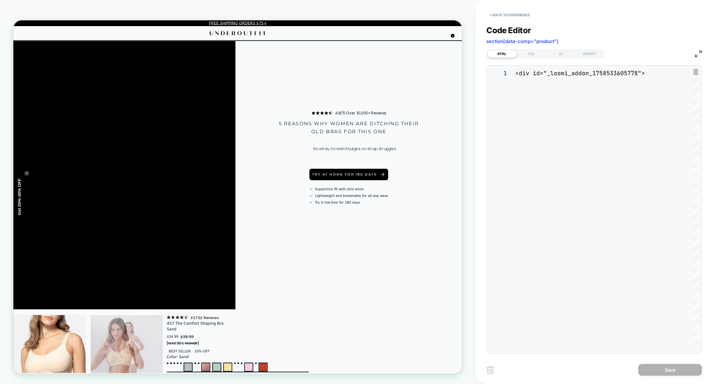
scroll to position [77, 0]
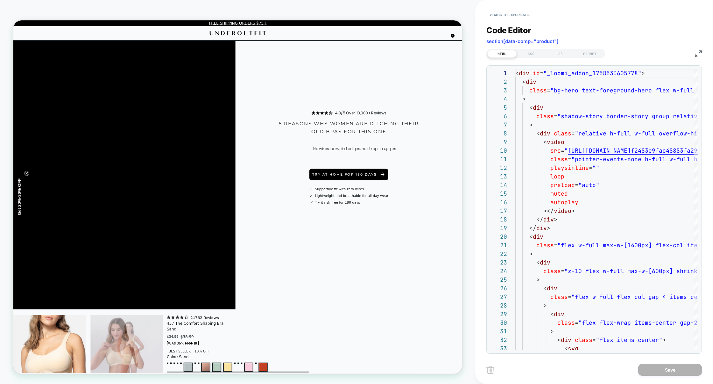
click at [699, 53] on img at bounding box center [698, 53] width 7 height 7
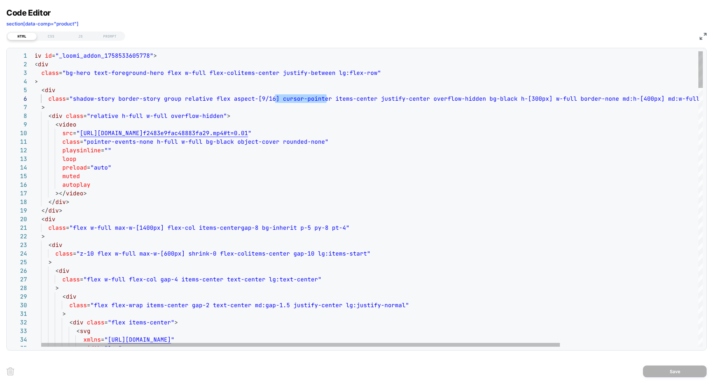
scroll to position [43, 251]
drag, startPoint x: 327, startPoint y: 99, endPoint x: 278, endPoint y: 99, distance: 48.7
type textarea "**********"
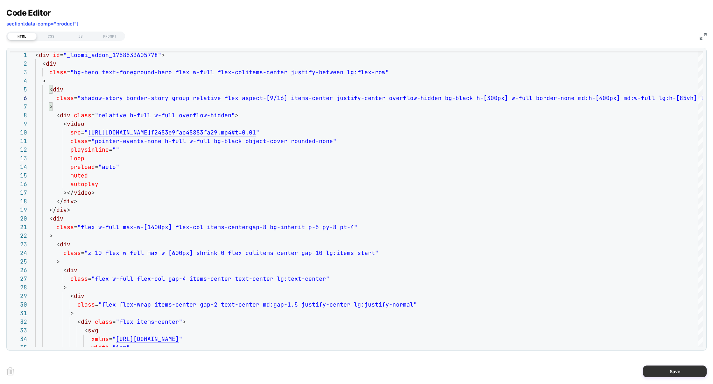
click at [667, 366] on button "Save" at bounding box center [675, 371] width 64 height 12
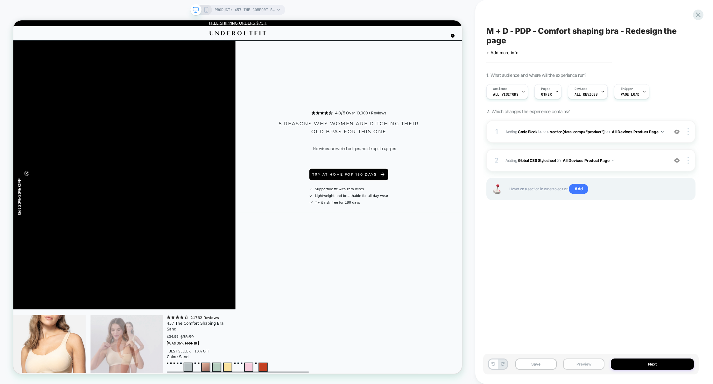
click at [595, 366] on button "Preview" at bounding box center [583, 363] width 41 height 11
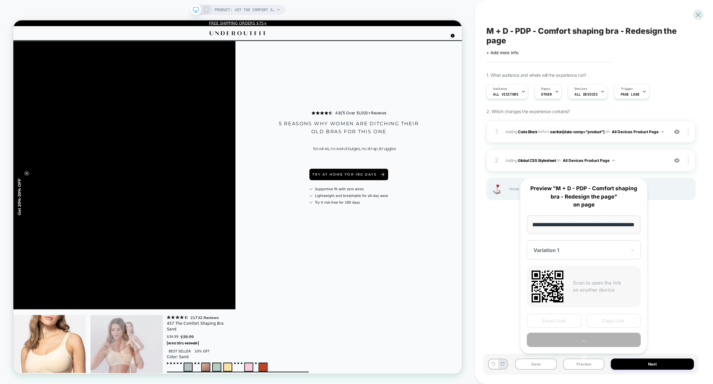
scroll to position [0, 0]
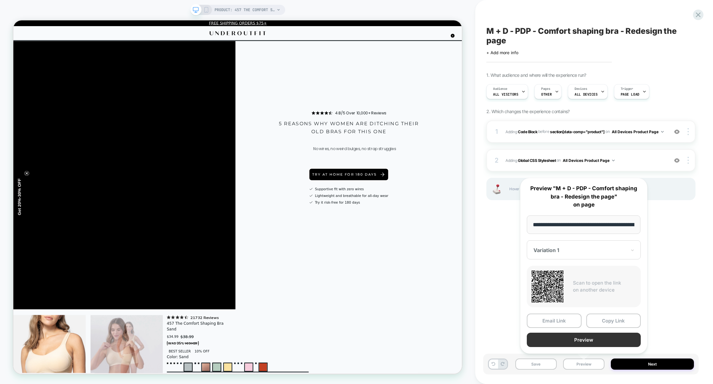
click at [587, 341] on button "Preview" at bounding box center [584, 339] width 114 height 14
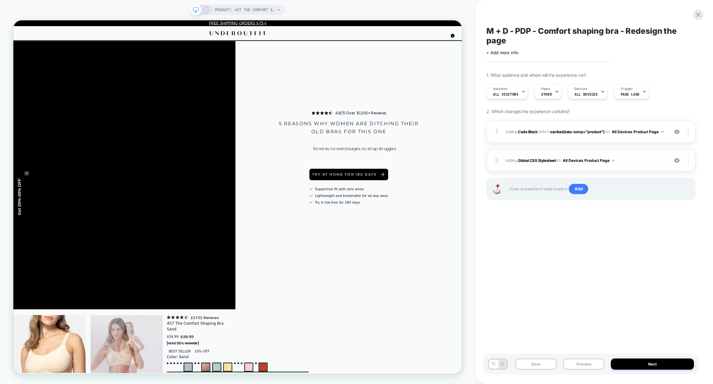
click at [627, 165] on div "2 Adding Global CSS Stylesheet on All Devices Product Page Add Before Add After…" at bounding box center [590, 160] width 209 height 22
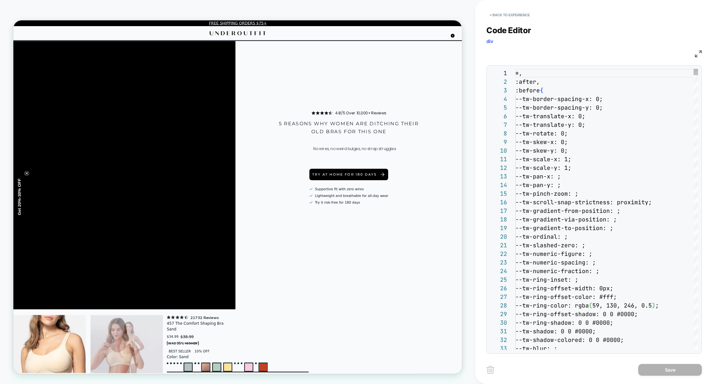
scroll to position [86, 0]
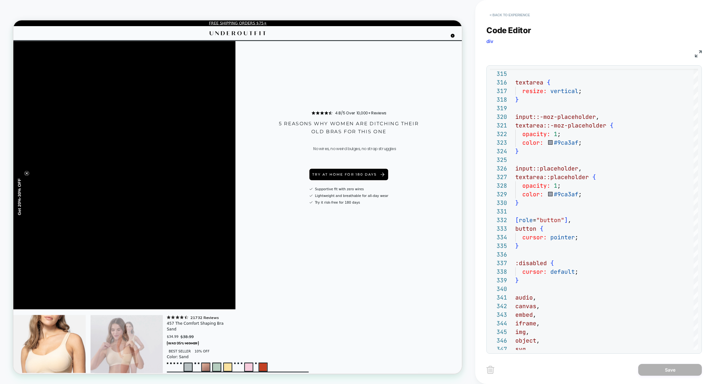
click at [521, 15] on button "< Back to experience" at bounding box center [509, 15] width 46 height 10
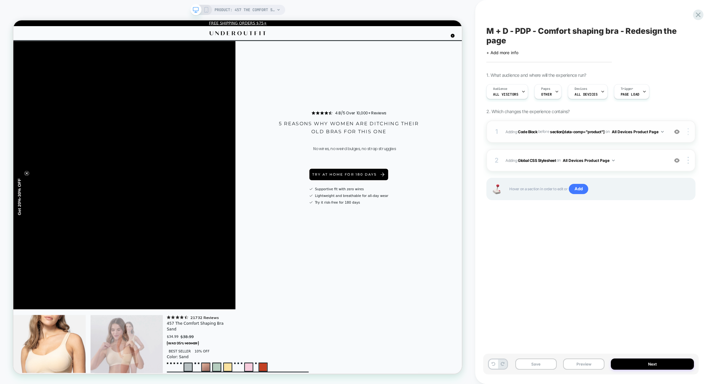
click at [689, 129] on div at bounding box center [689, 131] width 12 height 7
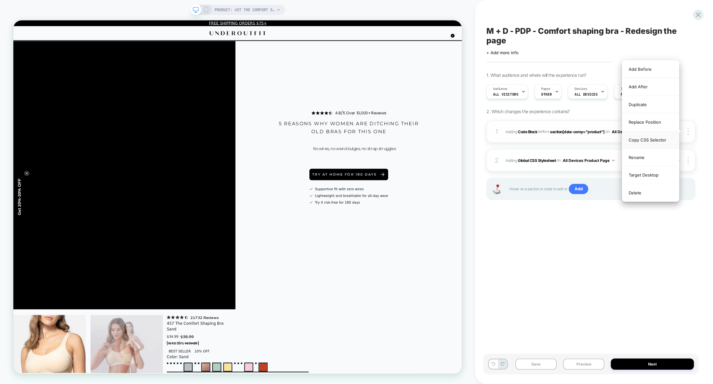
click at [648, 139] on div "Copy CSS Selector" at bounding box center [650, 140] width 57 height 18
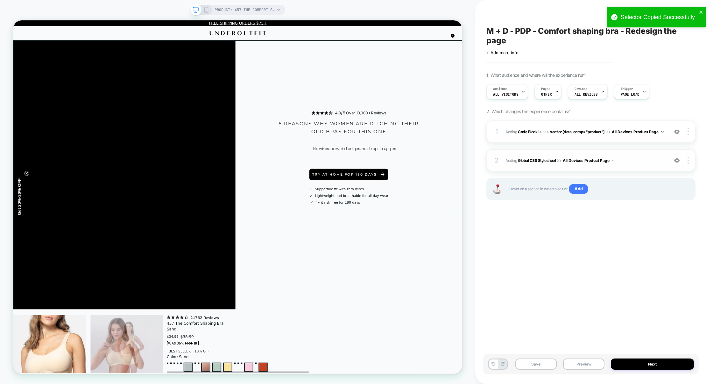
click at [612, 170] on div "2 Adding Global CSS Stylesheet on All Devices Product Page Add Before Add After…" at bounding box center [590, 160] width 209 height 22
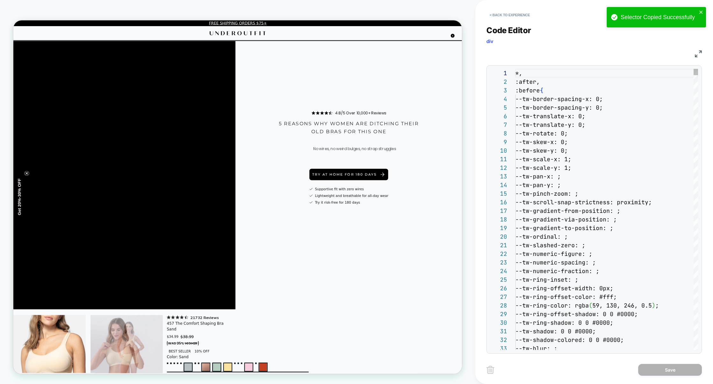
click at [627, 163] on div "1 2 3 4 5 6 7 8 9 10 11 12 13 14 15 16 17 18 19 20 21 22 23 24 25 26 27 28 29 3…" at bounding box center [594, 209] width 209 height 281
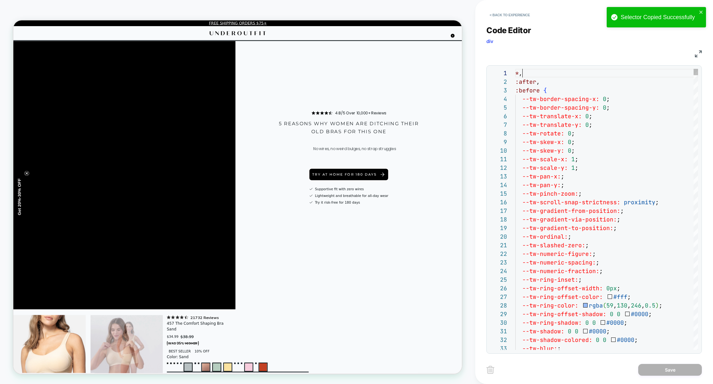
scroll to position [0, 0]
drag, startPoint x: 527, startPoint y: 76, endPoint x: 449, endPoint y: 76, distance: 78.0
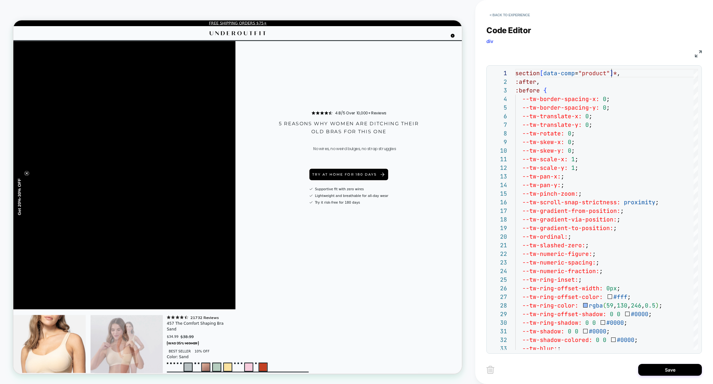
scroll to position [0, 96]
type textarea "**********"
click at [503, 16] on button "< Back to experience" at bounding box center [509, 15] width 46 height 10
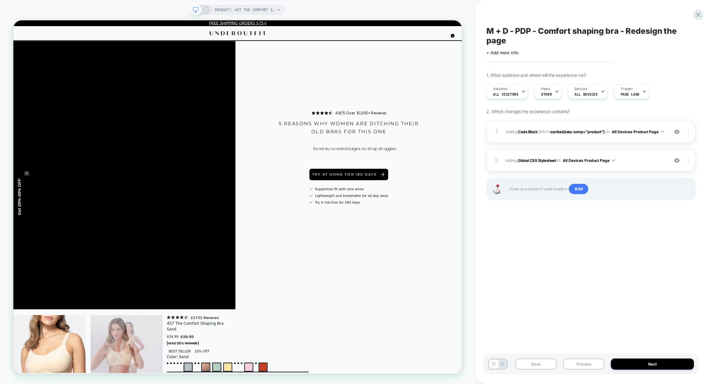
click at [688, 134] on img at bounding box center [688, 131] width 1 height 7
click at [603, 143] on div "1 Adding Code Block BEFORE section[data-comp="product"] section[data-comp="prod…" at bounding box center [590, 167] width 209 height 95
click at [605, 141] on div "1 Adding Code Block BEFORE section[data-comp="product"] section[data-comp="prod…" at bounding box center [590, 131] width 209 height 22
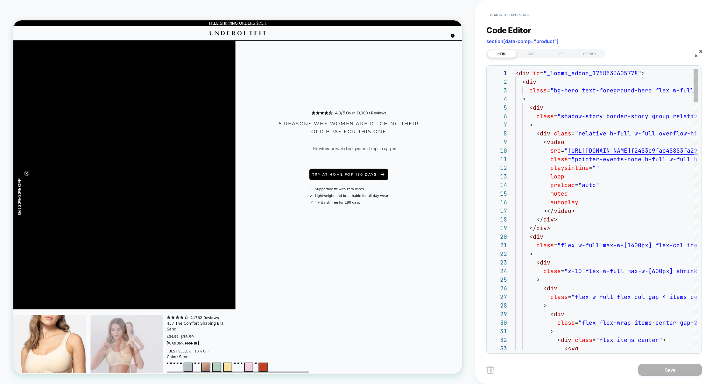
scroll to position [77, 0]
type textarea "**********"
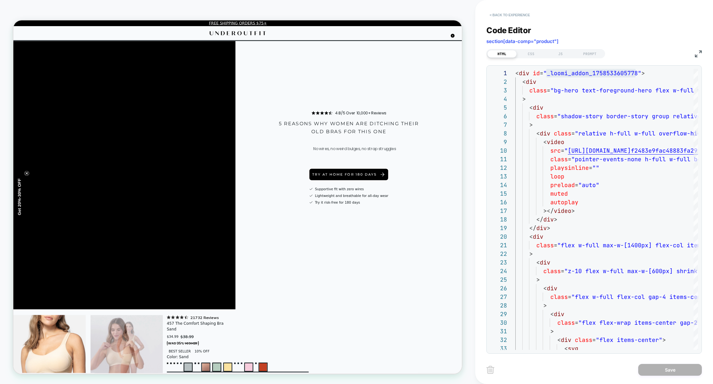
click at [522, 15] on button "< Back to experience" at bounding box center [509, 15] width 46 height 10
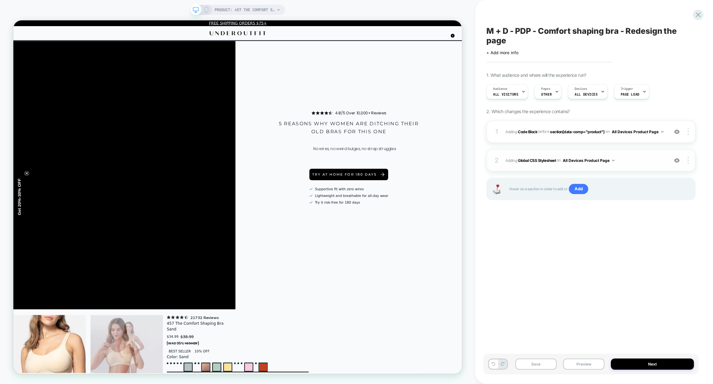
click at [644, 161] on span "Adding Global CSS Stylesheet on All Devices Product Page" at bounding box center [586, 160] width 160 height 8
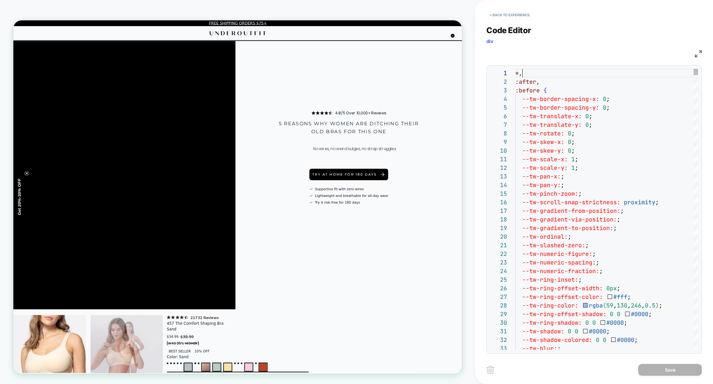
scroll to position [0, 0]
drag, startPoint x: 557, startPoint y: 74, endPoint x: 464, endPoint y: 74, distance: 93.3
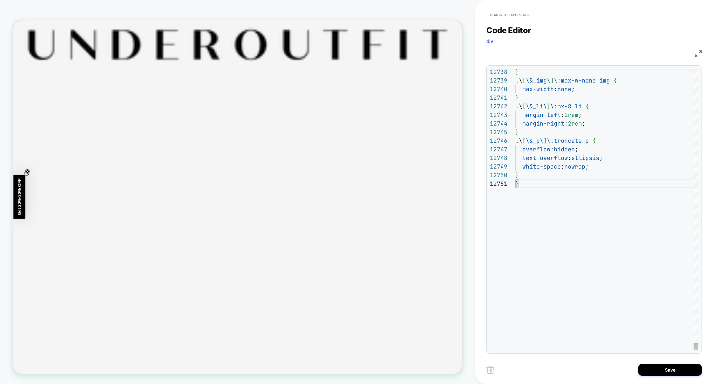
scroll to position [0, 3]
type textarea "*"
click at [669, 369] on button "Save" at bounding box center [670, 370] width 64 height 12
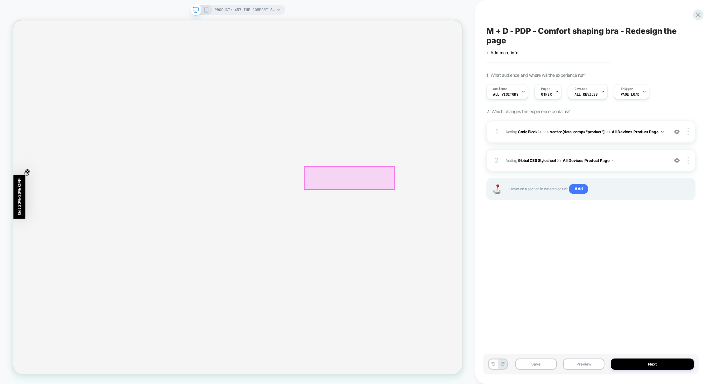
scroll to position [0, 0]
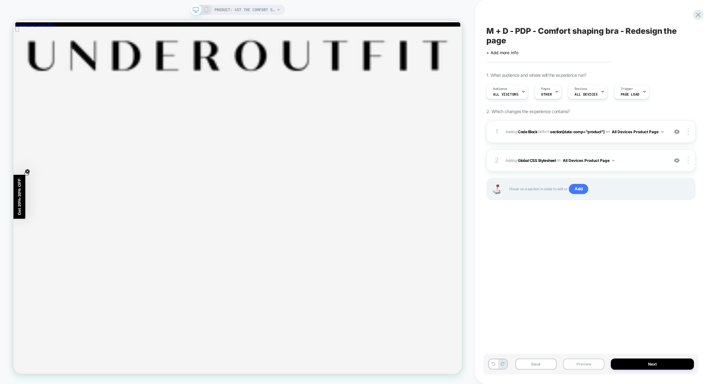
click at [587, 368] on button "Preview" at bounding box center [583, 363] width 41 height 11
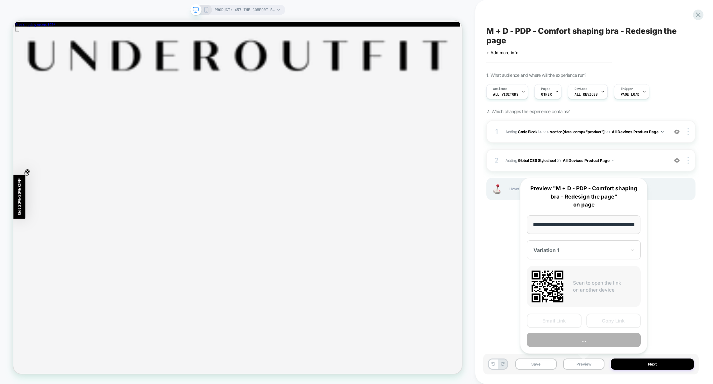
click at [589, 340] on button "..." at bounding box center [584, 339] width 114 height 14
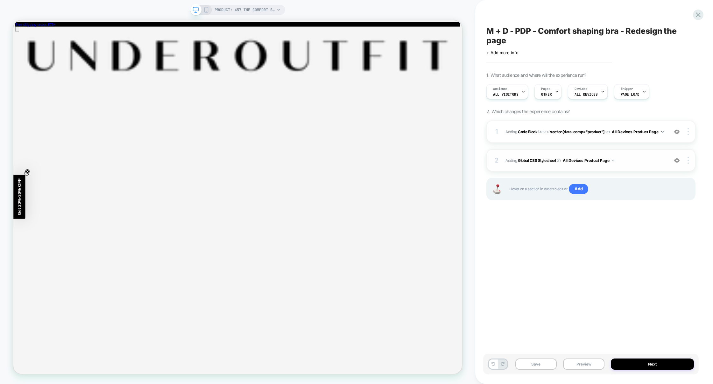
click at [677, 162] on img at bounding box center [676, 160] width 5 height 5
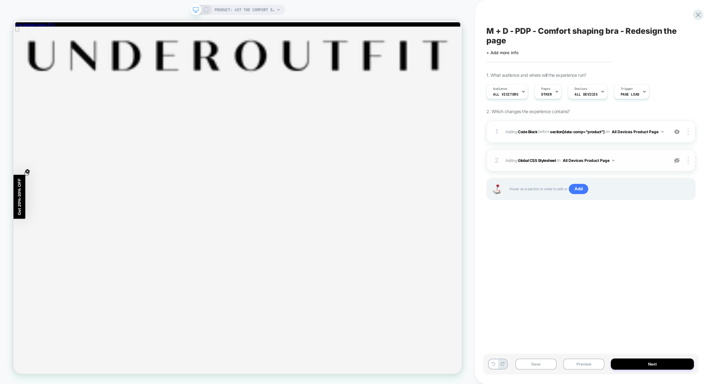
click at [677, 162] on img at bounding box center [676, 160] width 5 height 5
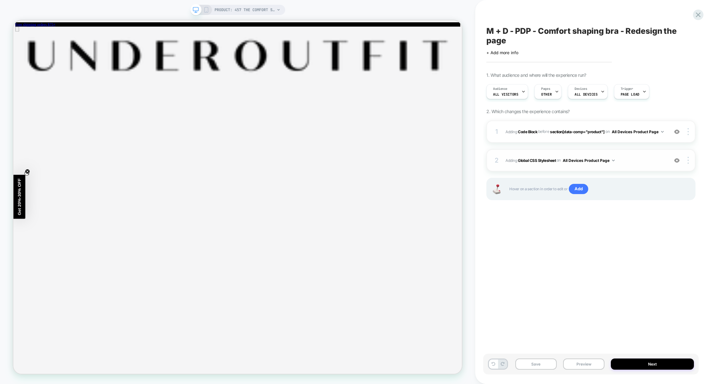
click at [677, 162] on img at bounding box center [676, 160] width 5 height 5
